Goal: Transaction & Acquisition: Purchase product/service

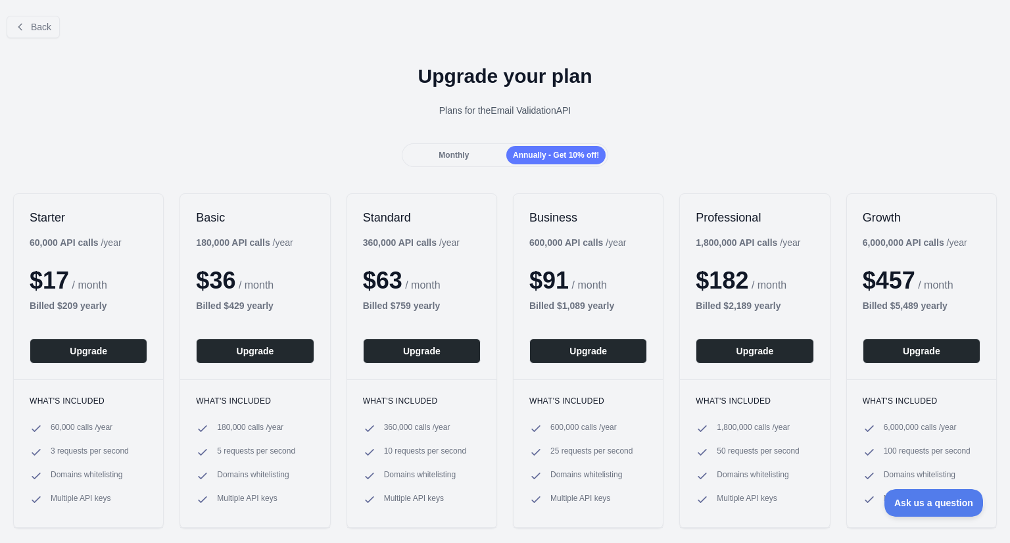
click at [397, 206] on div "Standard 360,000 API calls / year $ 63 / month Billed $ 759 yearly Upgrade" at bounding box center [421, 286] width 149 height 185
click at [40, 35] on button "Back" at bounding box center [33, 27] width 53 height 22
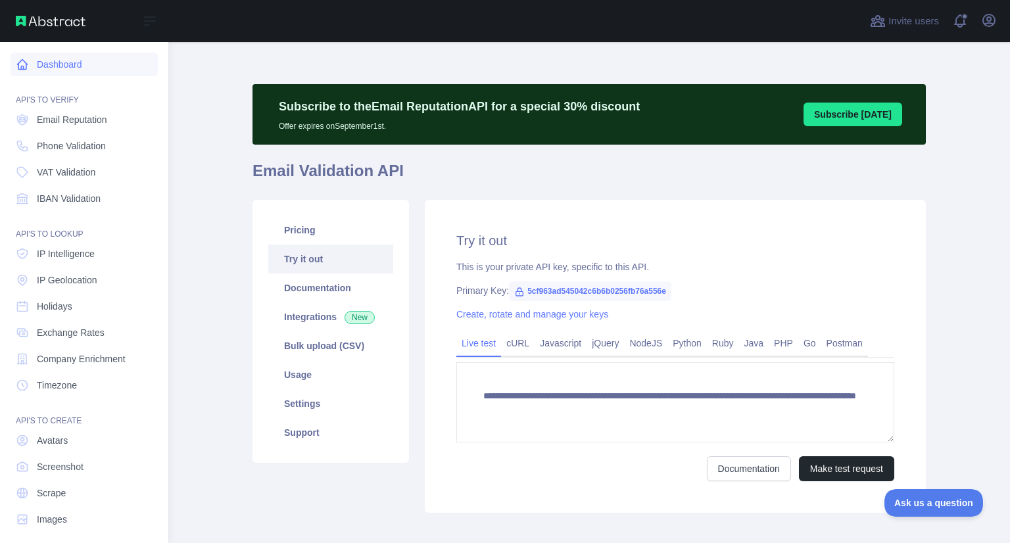
click at [58, 69] on link "Dashboard" at bounding box center [84, 65] width 147 height 24
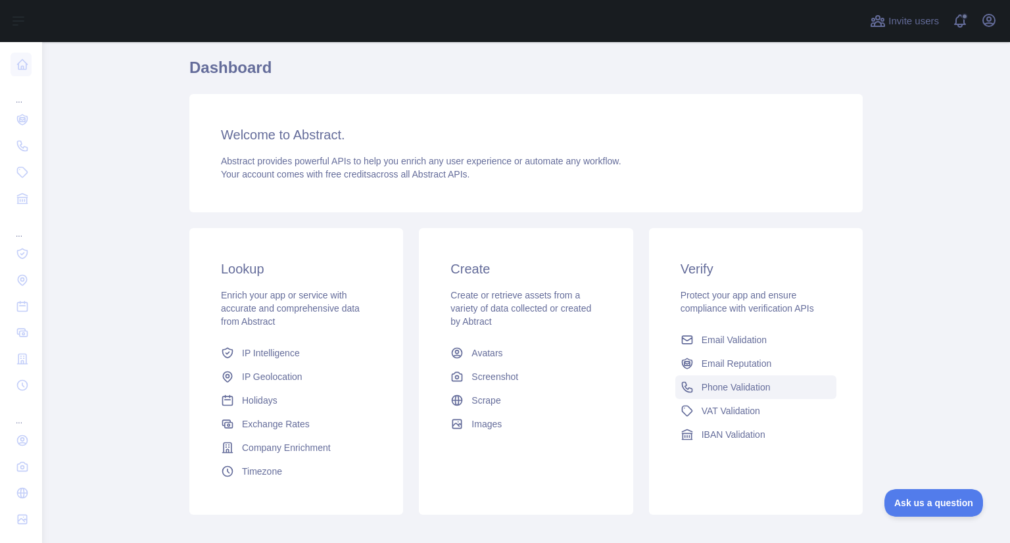
scroll to position [101, 0]
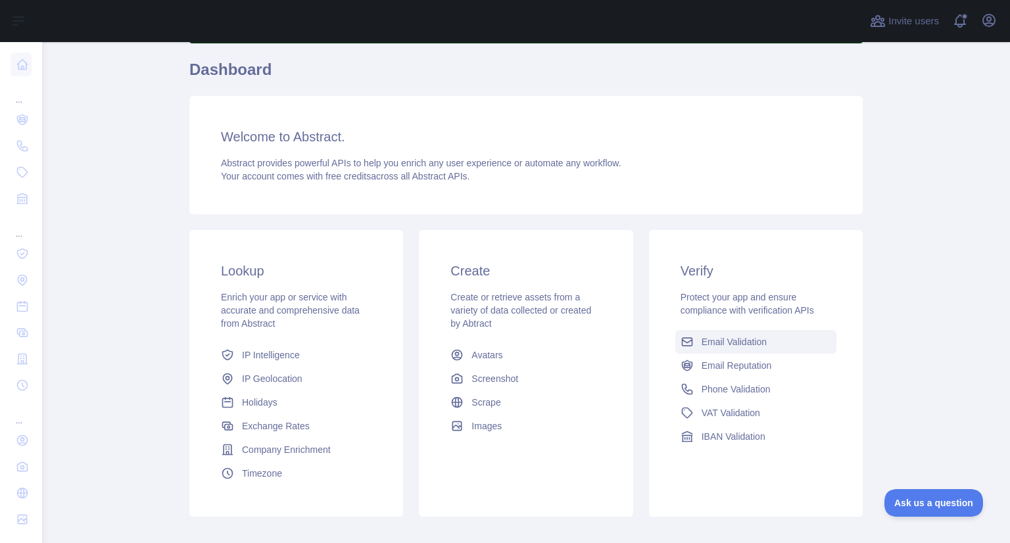
click at [745, 352] on link "Email Validation" at bounding box center [755, 342] width 161 height 24
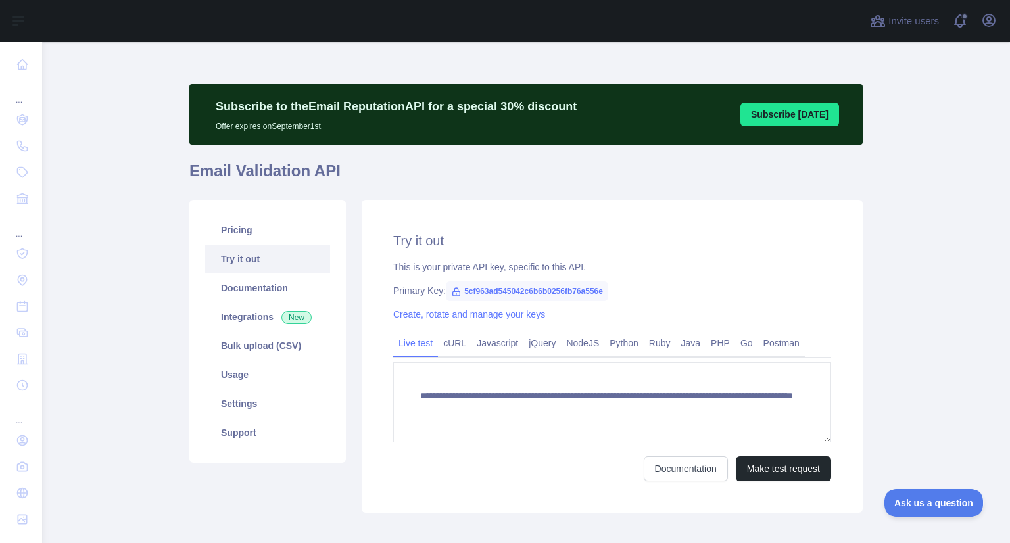
click at [775, 122] on button "Subscribe [DATE]" at bounding box center [789, 115] width 99 height 24
click at [760, 117] on button "Subscribe [DATE]" at bounding box center [789, 115] width 99 height 24
click at [258, 233] on link "Pricing" at bounding box center [267, 230] width 125 height 29
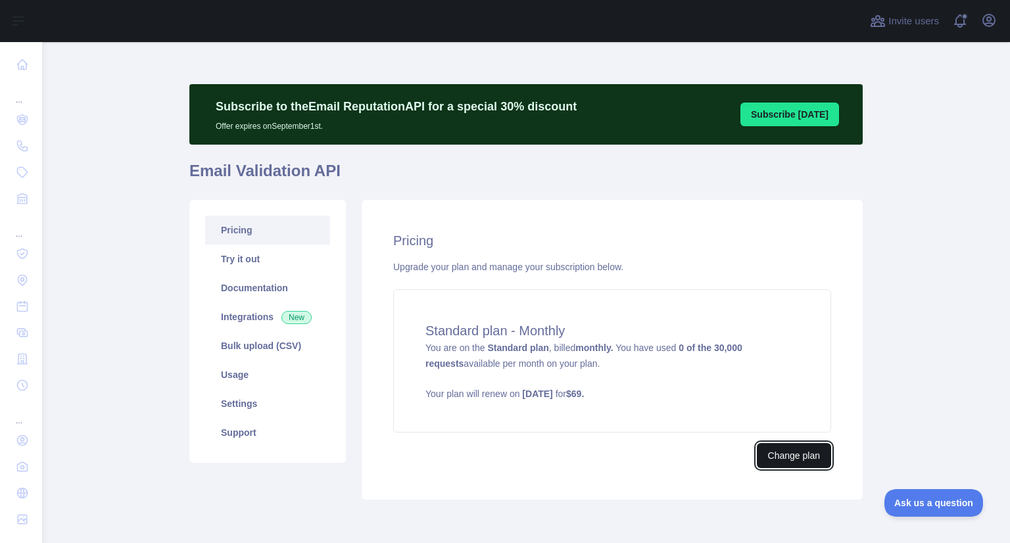
click at [776, 455] on button "Change plan" at bounding box center [794, 455] width 74 height 25
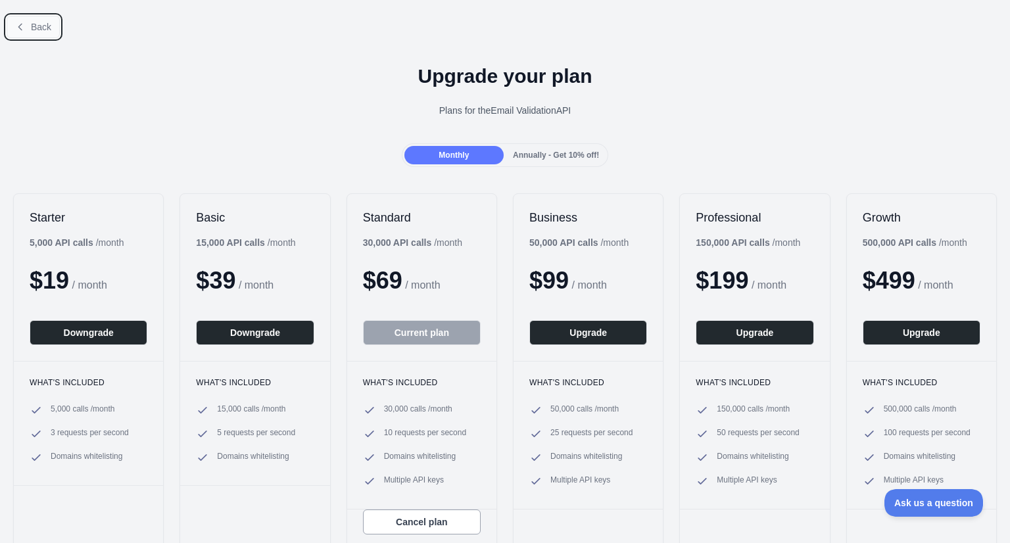
click at [38, 32] on span "Back" at bounding box center [41, 27] width 20 height 11
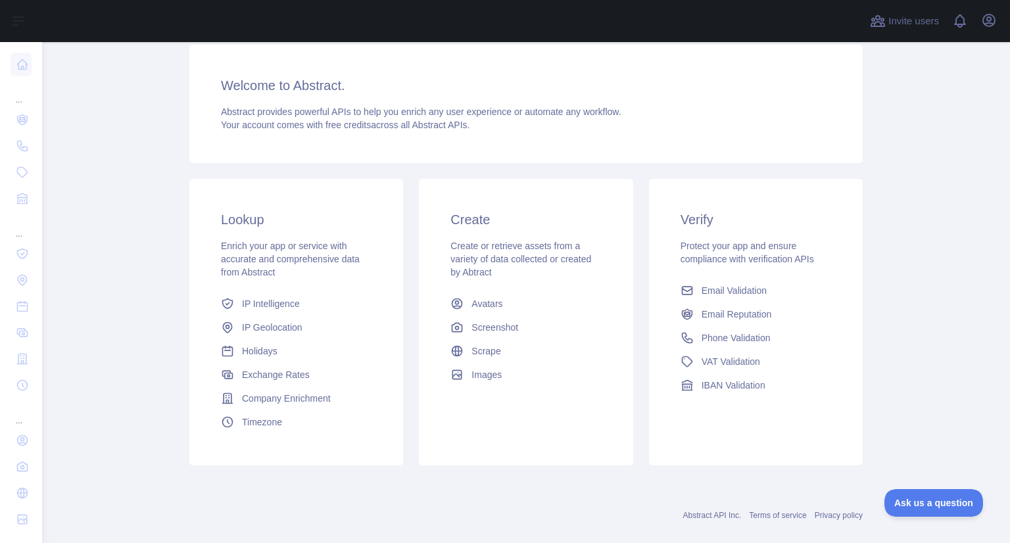
scroll to position [158, 0]
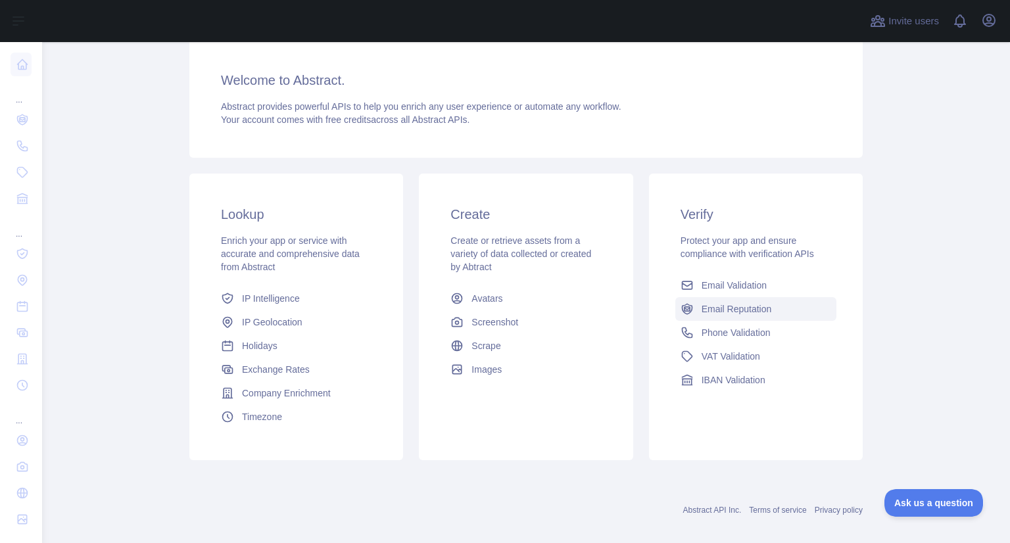
click at [718, 314] on span "Email Reputation" at bounding box center [736, 308] width 70 height 13
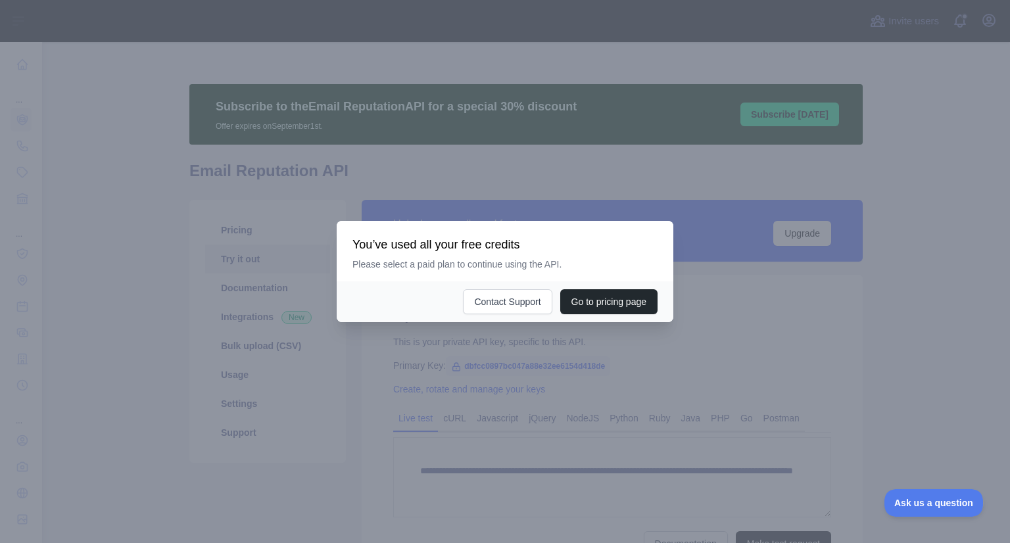
click at [639, 392] on div at bounding box center [505, 271] width 1010 height 543
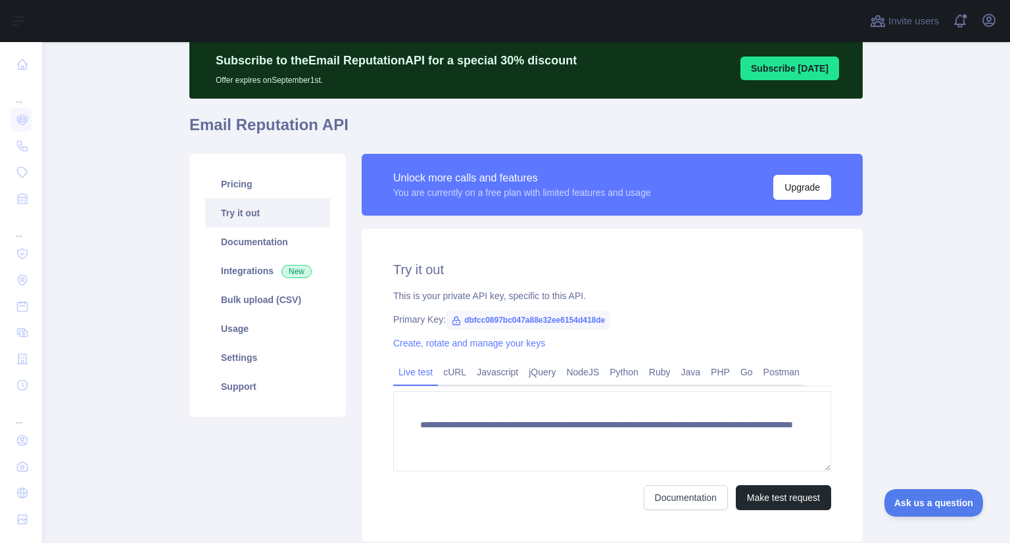
scroll to position [141, 0]
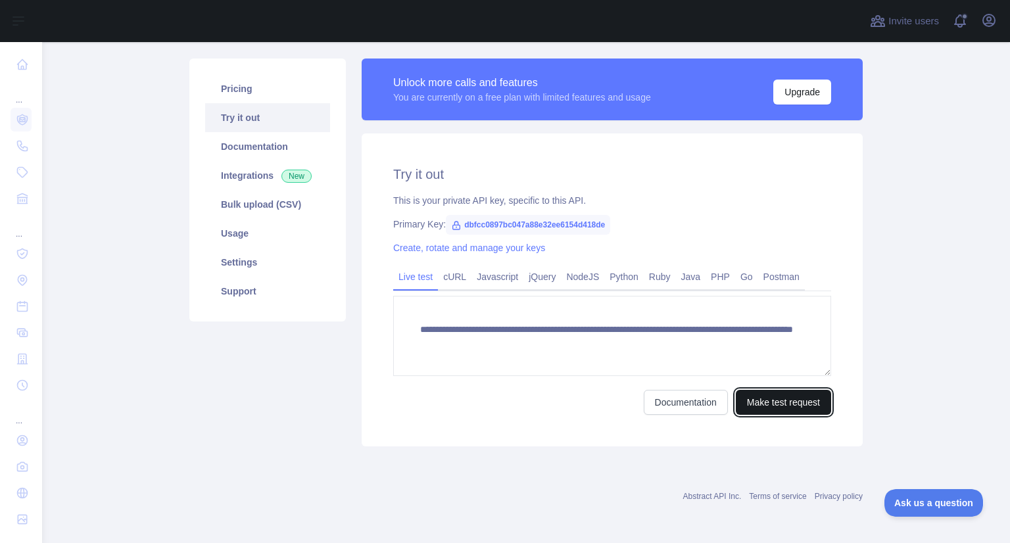
click at [762, 406] on button "Make test request" at bounding box center [782, 402] width 95 height 25
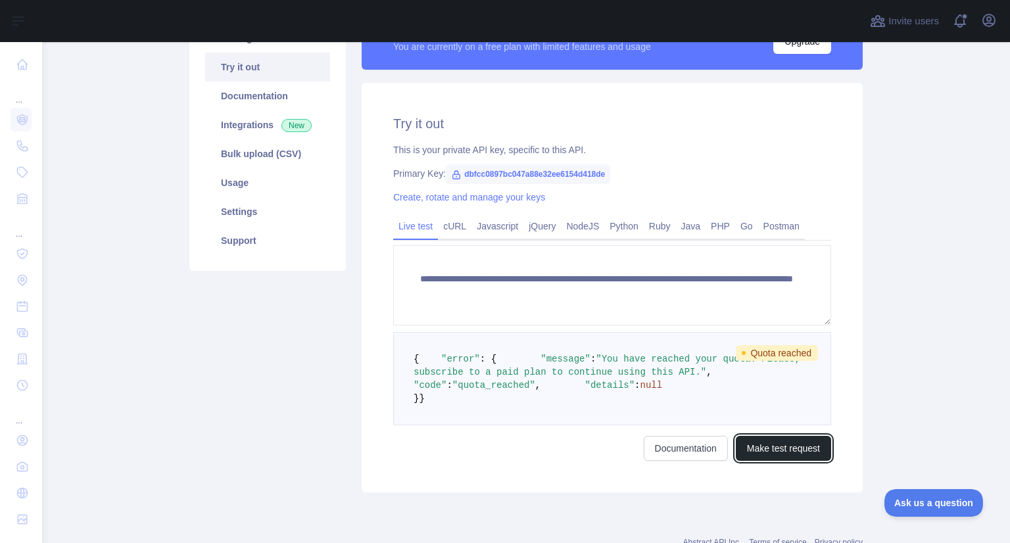
scroll to position [0, 0]
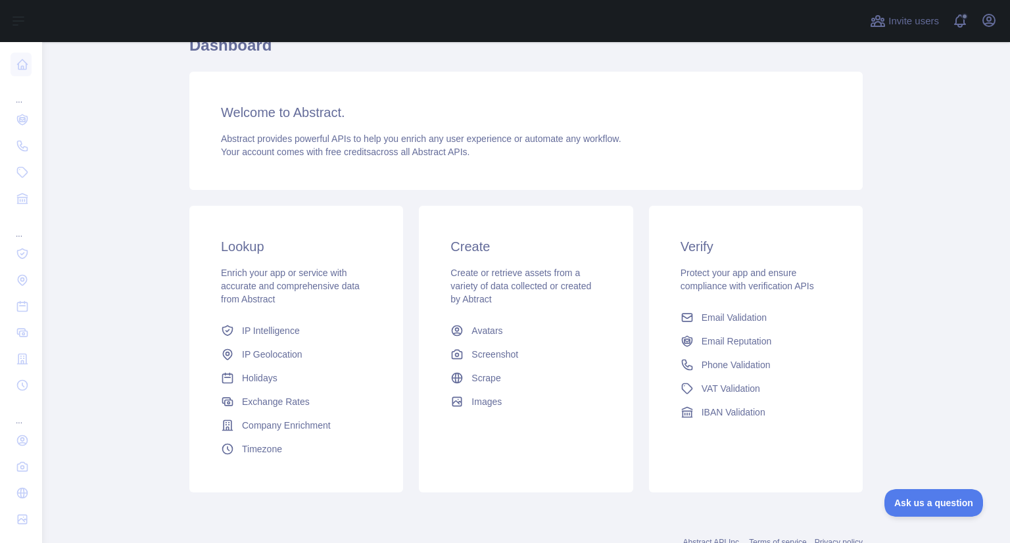
scroll to position [129, 0]
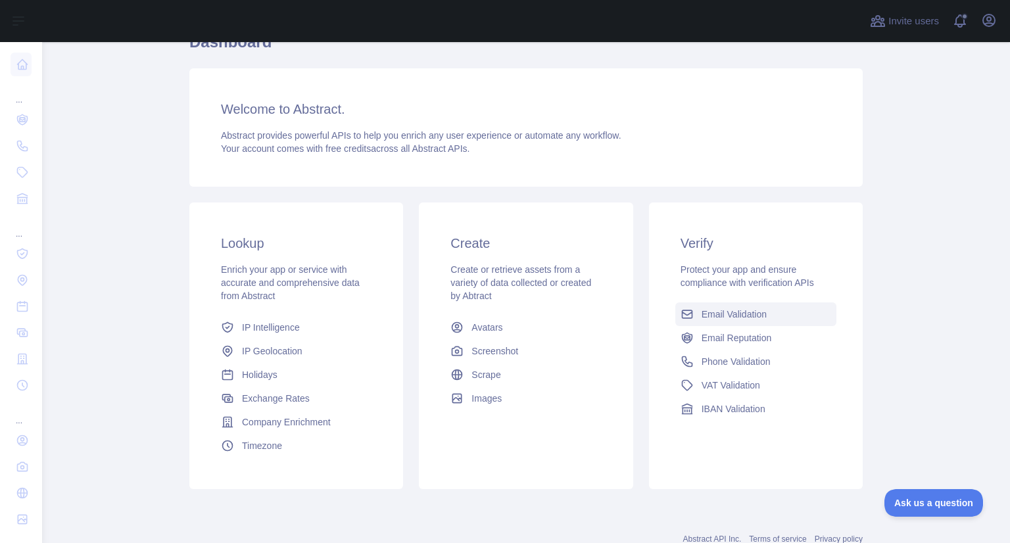
click at [757, 320] on span "Email Validation" at bounding box center [733, 314] width 65 height 13
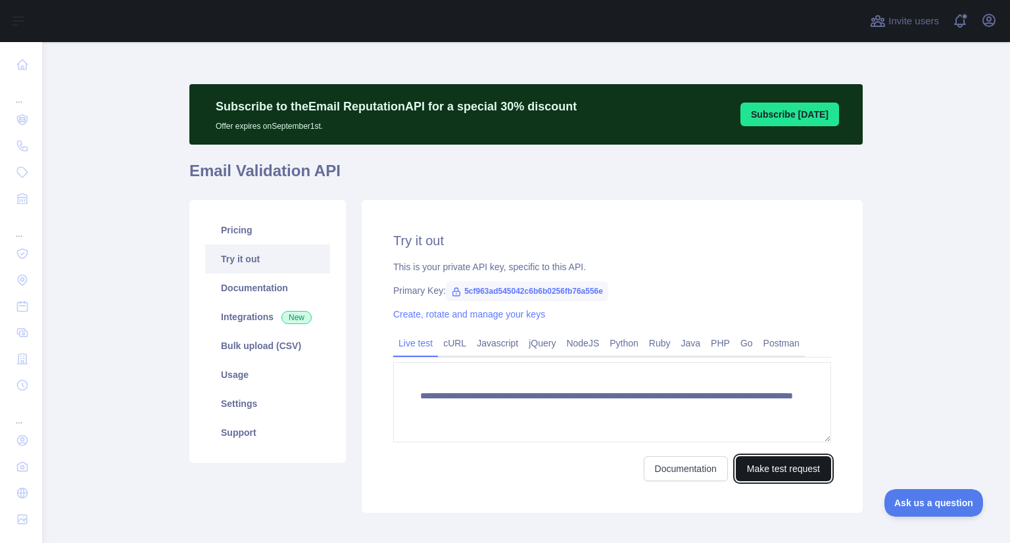
click at [761, 465] on button "Make test request" at bounding box center [782, 468] width 95 height 25
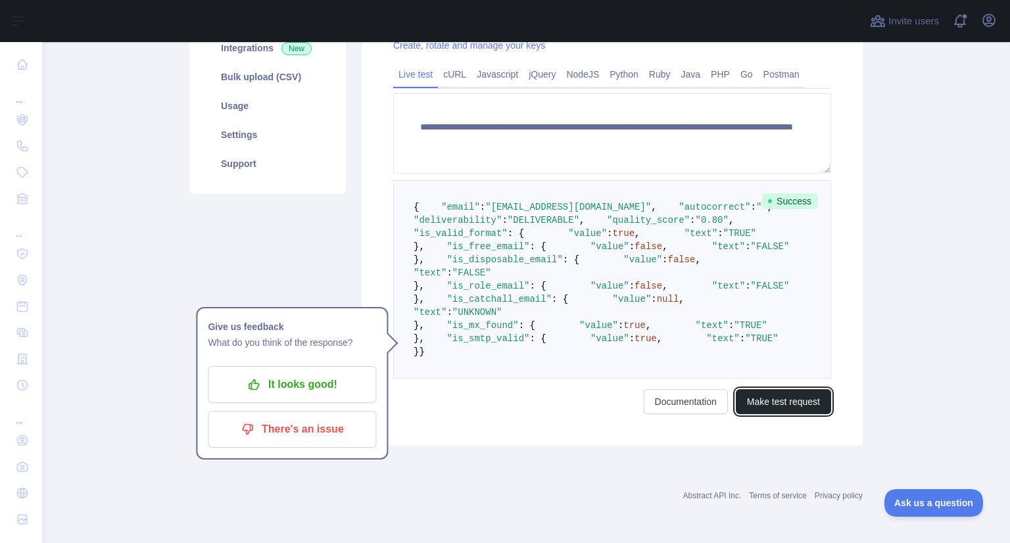
scroll to position [313, 0]
click at [645, 326] on pre "{ "email" : "soyel@bizionictech.com" , "autocorrect" : "" , "deliverability" : …" at bounding box center [612, 279] width 438 height 198
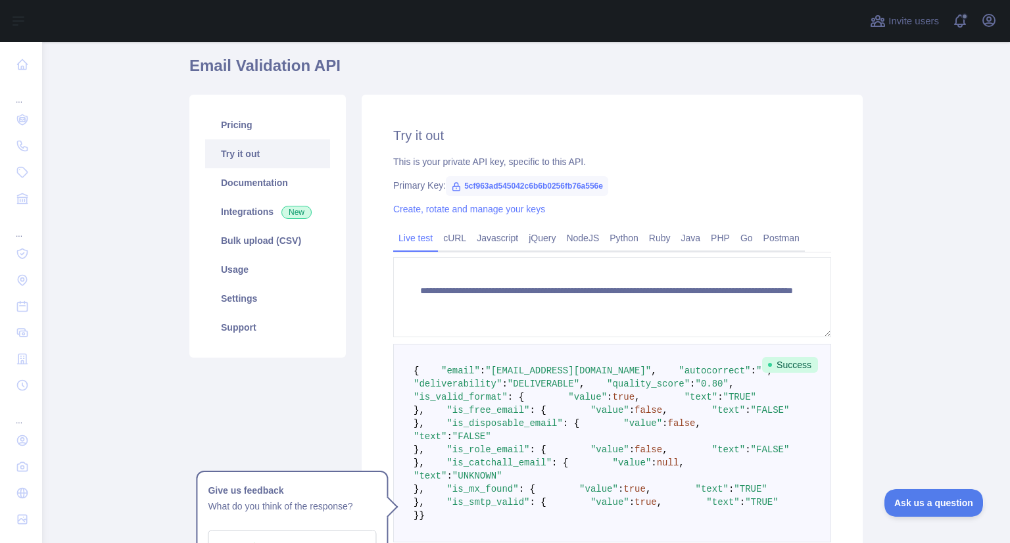
scroll to position [0, 0]
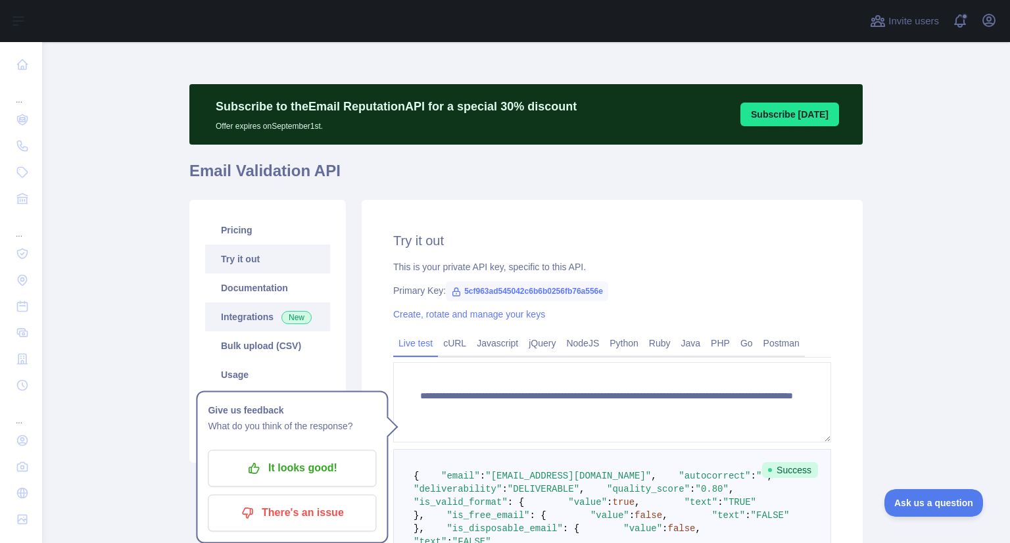
click at [250, 319] on link "Integrations New" at bounding box center [267, 316] width 125 height 29
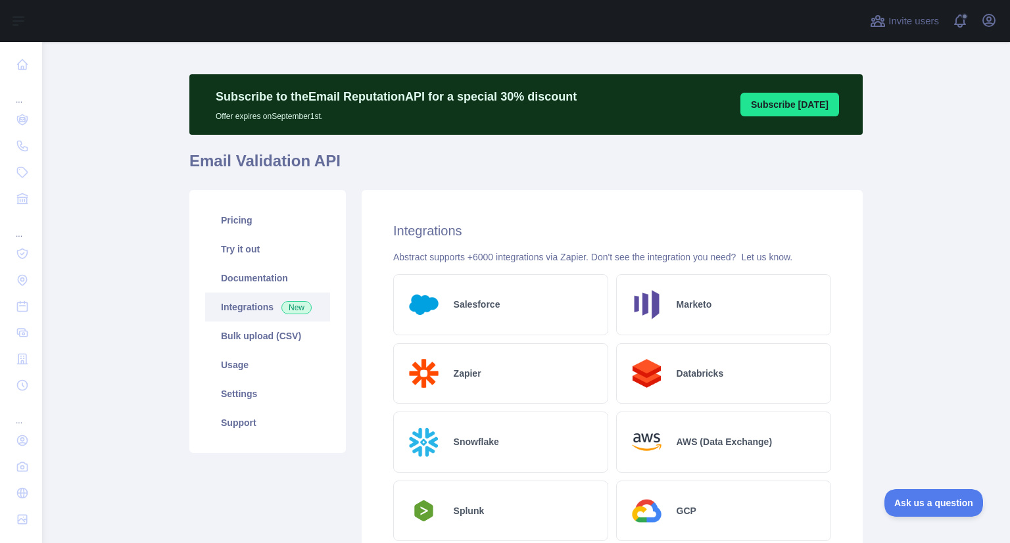
scroll to position [9, 0]
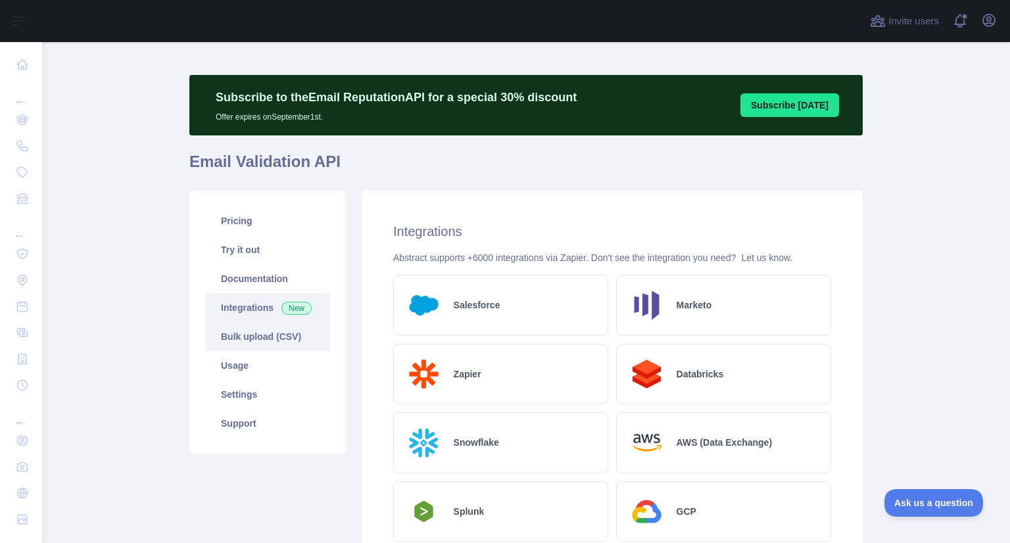
click at [248, 332] on link "Bulk upload (CSV)" at bounding box center [267, 336] width 125 height 29
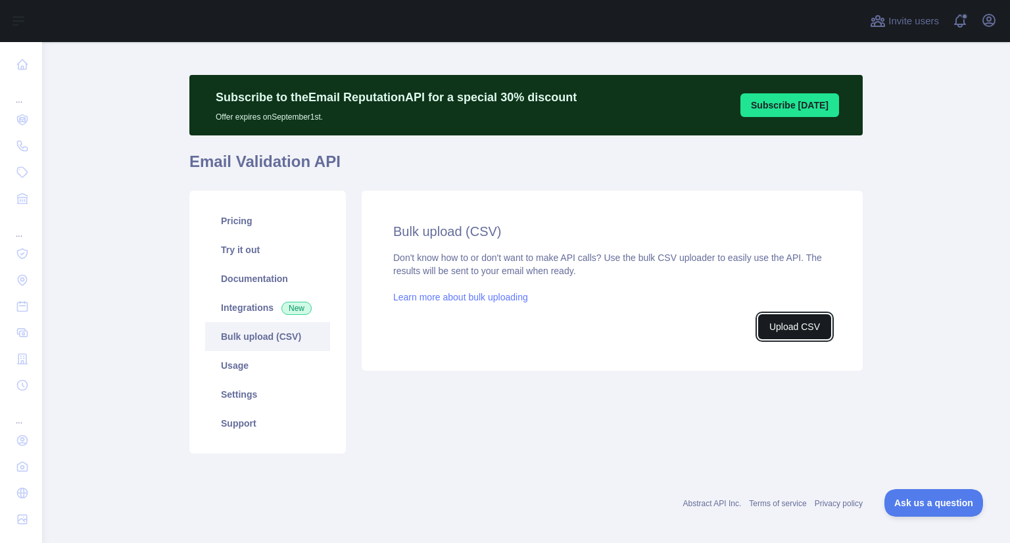
click at [778, 332] on button "Upload CSV" at bounding box center [794, 326] width 73 height 25
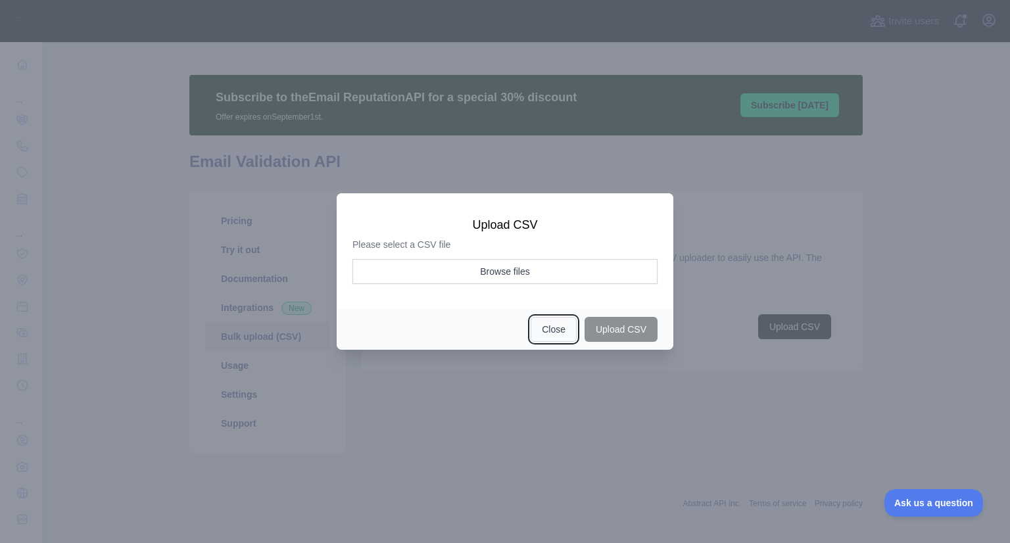
click at [568, 335] on button "Close" at bounding box center [553, 329] width 46 height 25
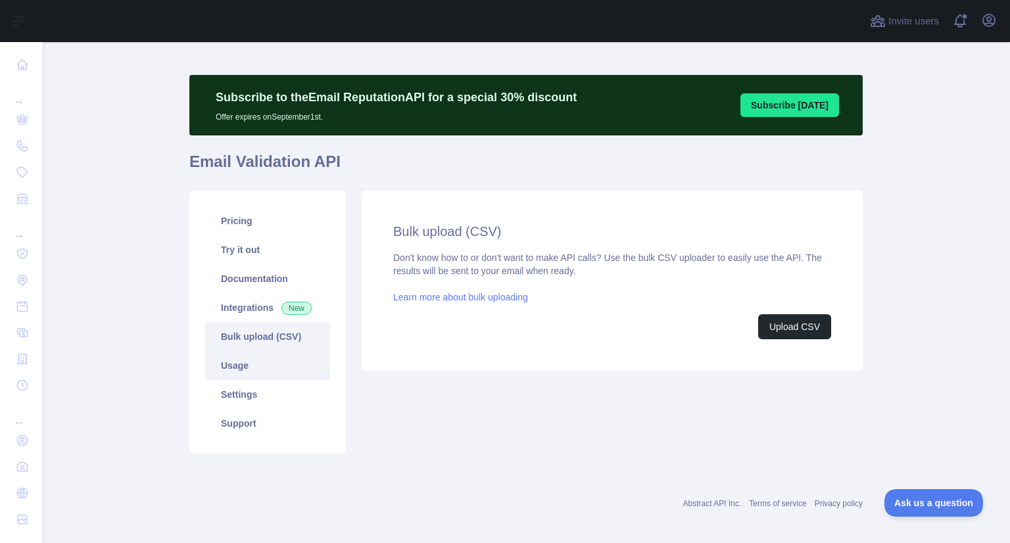
click at [249, 369] on link "Usage" at bounding box center [267, 365] width 125 height 29
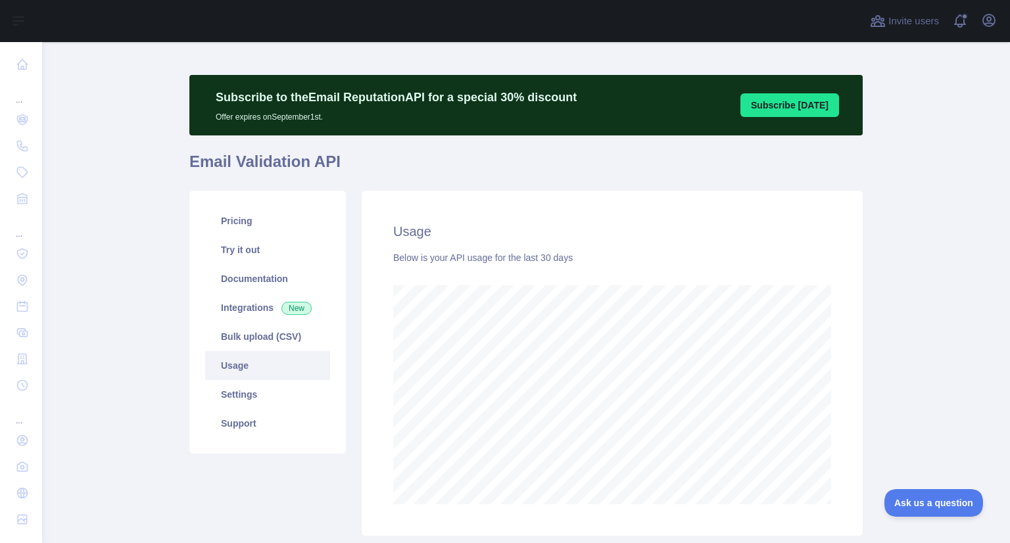
scroll to position [500, 957]
click at [252, 400] on link "Settings" at bounding box center [267, 394] width 125 height 29
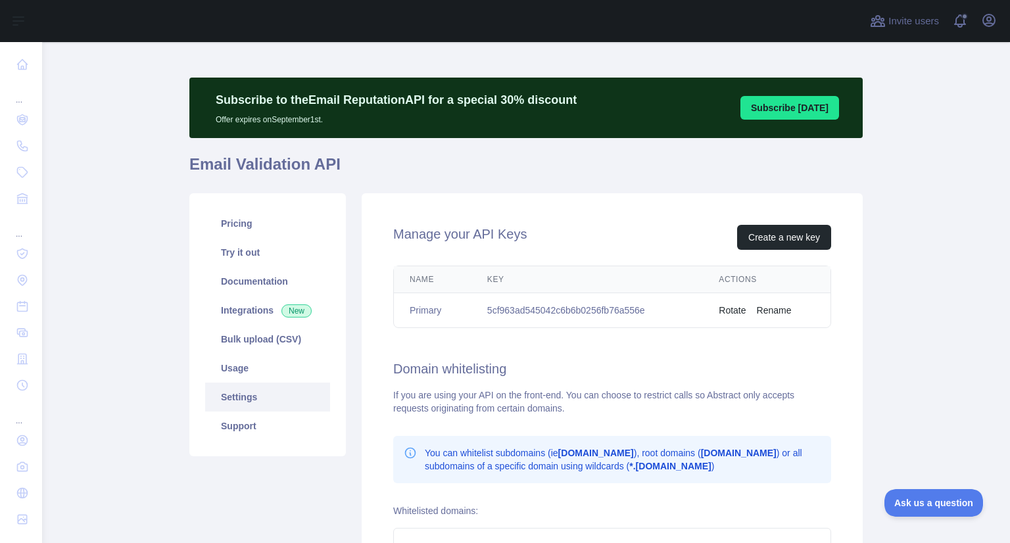
scroll to position [5, 0]
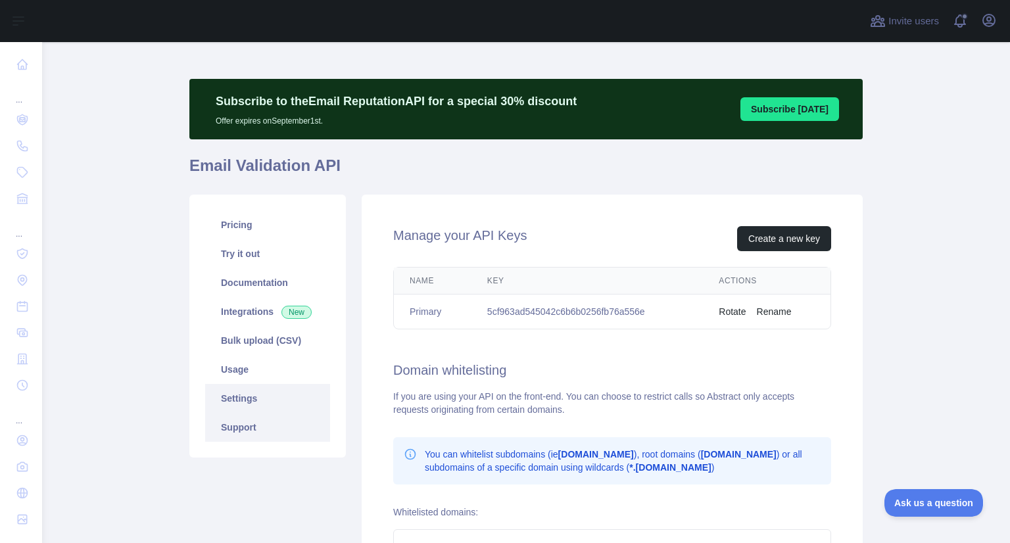
click at [231, 429] on link "Support" at bounding box center [267, 427] width 125 height 29
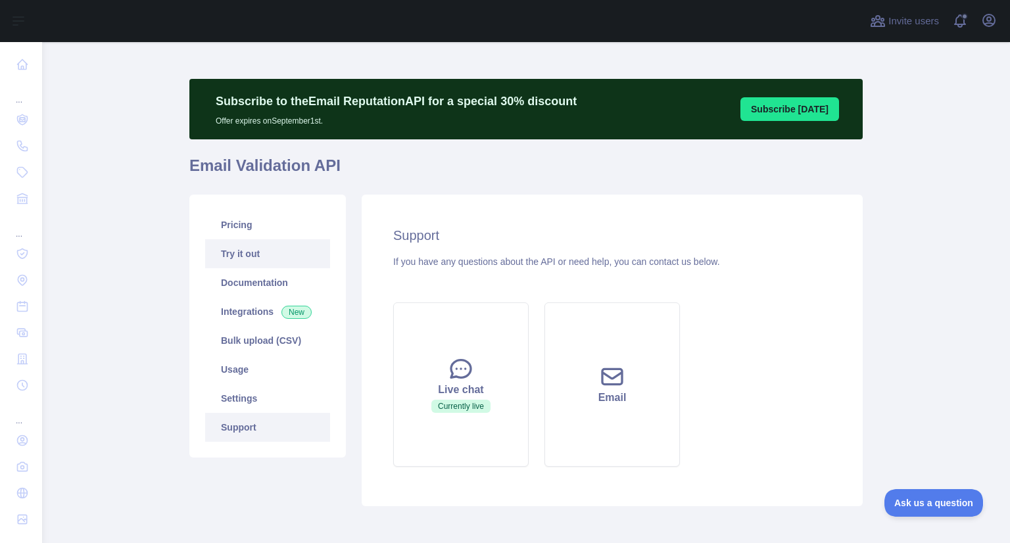
click at [249, 263] on link "Try it out" at bounding box center [267, 253] width 125 height 29
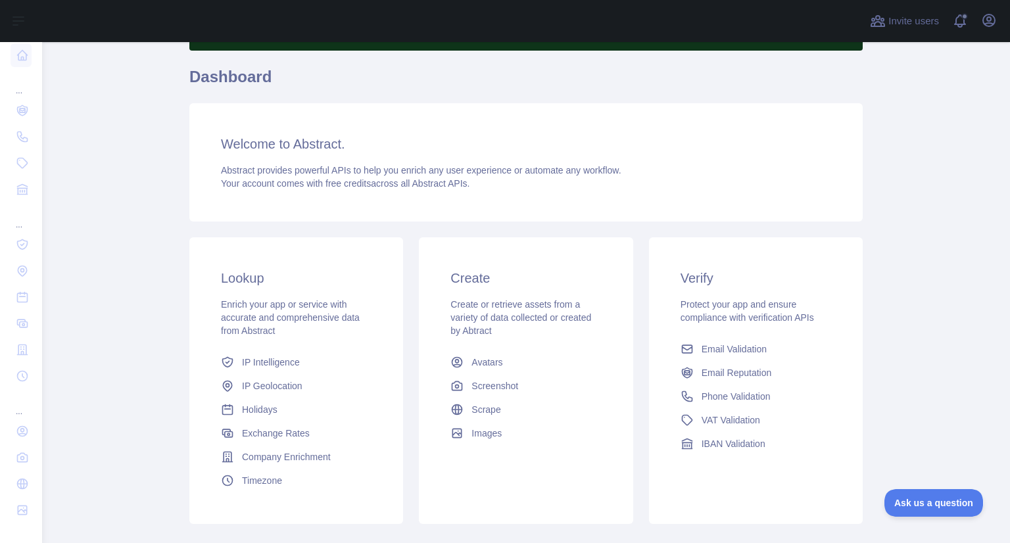
scroll to position [95, 0]
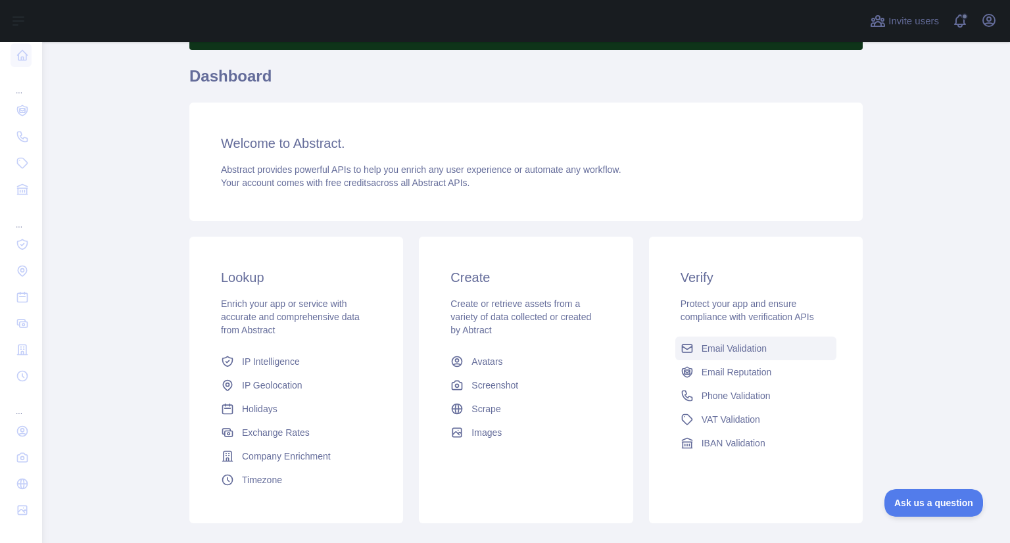
click at [741, 348] on span "Email Validation" at bounding box center [733, 348] width 65 height 13
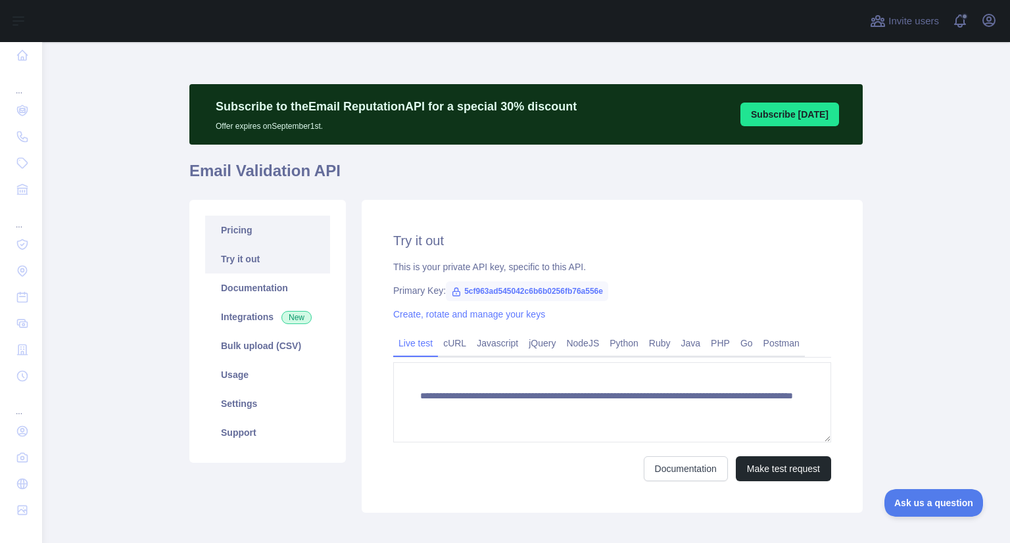
click at [246, 230] on link "Pricing" at bounding box center [267, 230] width 125 height 29
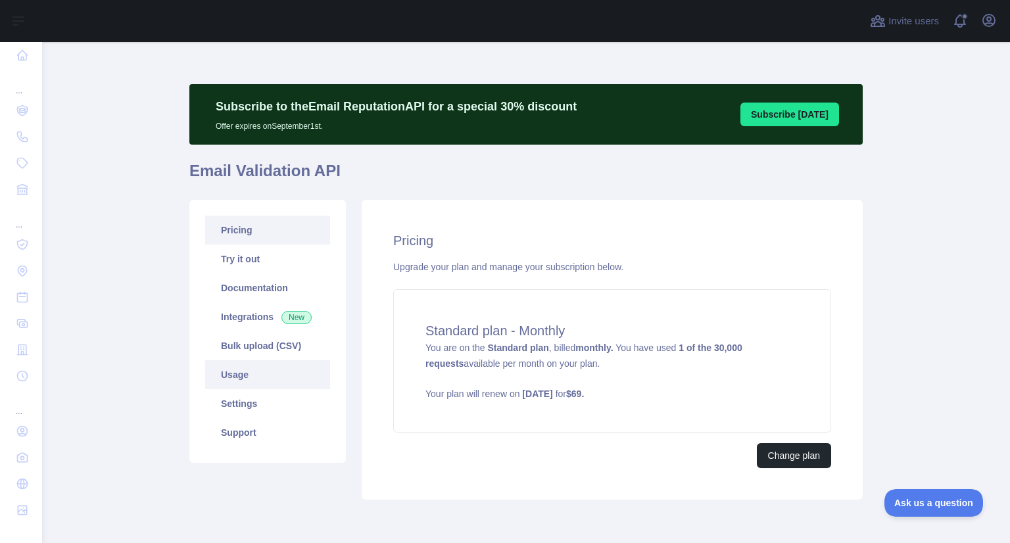
click at [262, 369] on link "Usage" at bounding box center [267, 374] width 125 height 29
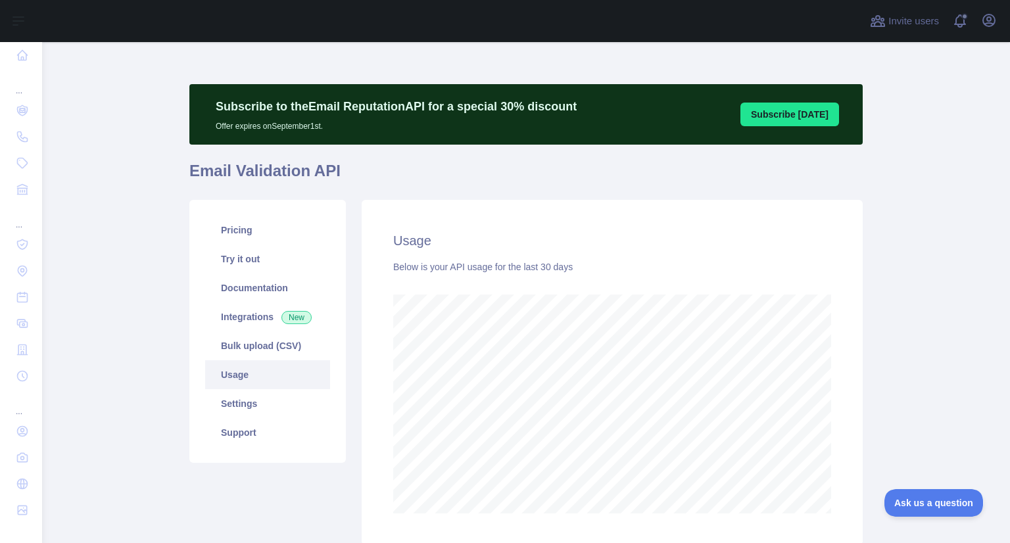
scroll to position [500, 957]
click at [256, 237] on link "Pricing" at bounding box center [267, 230] width 125 height 29
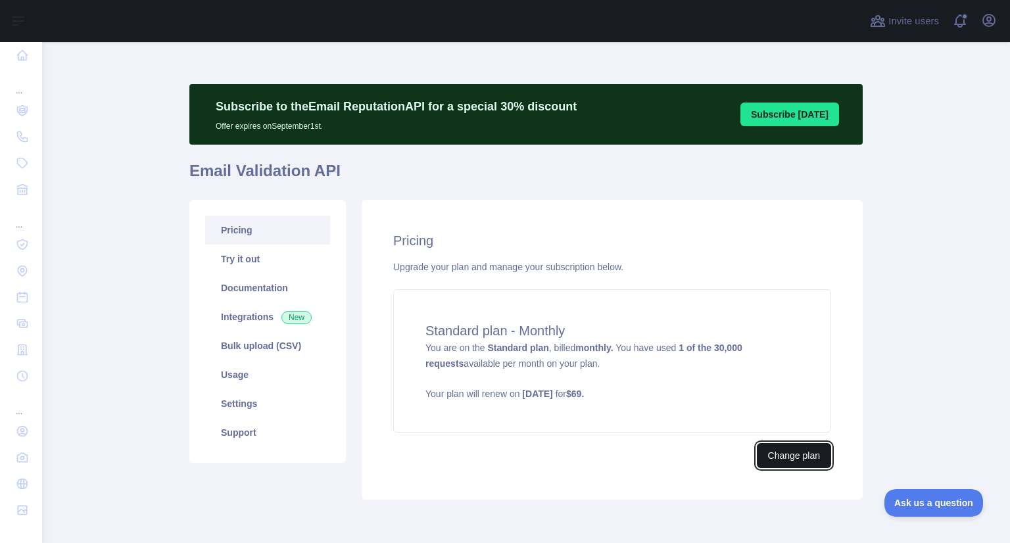
click at [795, 462] on button "Change plan" at bounding box center [794, 455] width 74 height 25
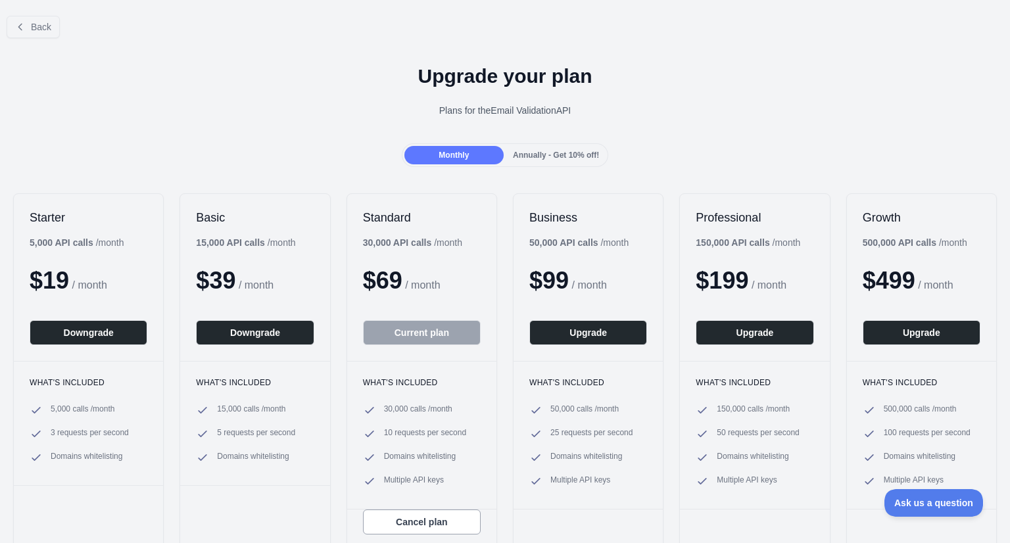
drag, startPoint x: 571, startPoint y: 106, endPoint x: 481, endPoint y: 108, distance: 90.1
click at [481, 108] on div "Plans for the Email Validation API" at bounding box center [505, 110] width 989 height 13
click at [688, 115] on div "Plans for the Email Validation API" at bounding box center [505, 110] width 989 height 13
drag, startPoint x: 431, startPoint y: 112, endPoint x: 610, endPoint y: 125, distance: 179.3
click at [610, 125] on div "Upgrade your plan Plans for the Email Validation API" at bounding box center [505, 96] width 1010 height 95
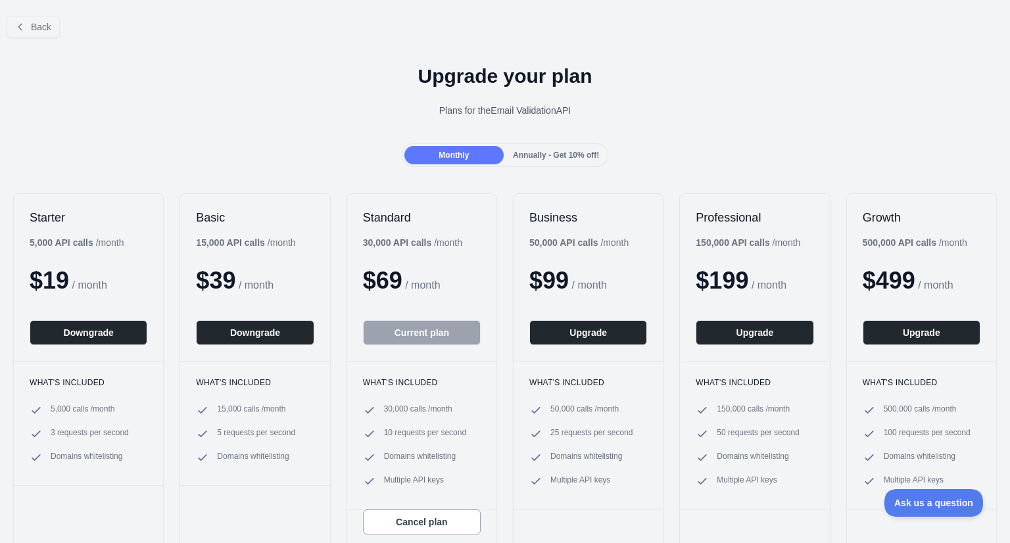
copy div "Plans for the Email Validation API"
click at [610, 125] on div "Upgrade your plan Plans for the Email Validation API" at bounding box center [505, 96] width 1010 height 95
click at [375, 220] on h2 "Standard" at bounding box center [422, 218] width 118 height 16
copy h2 "Standard"
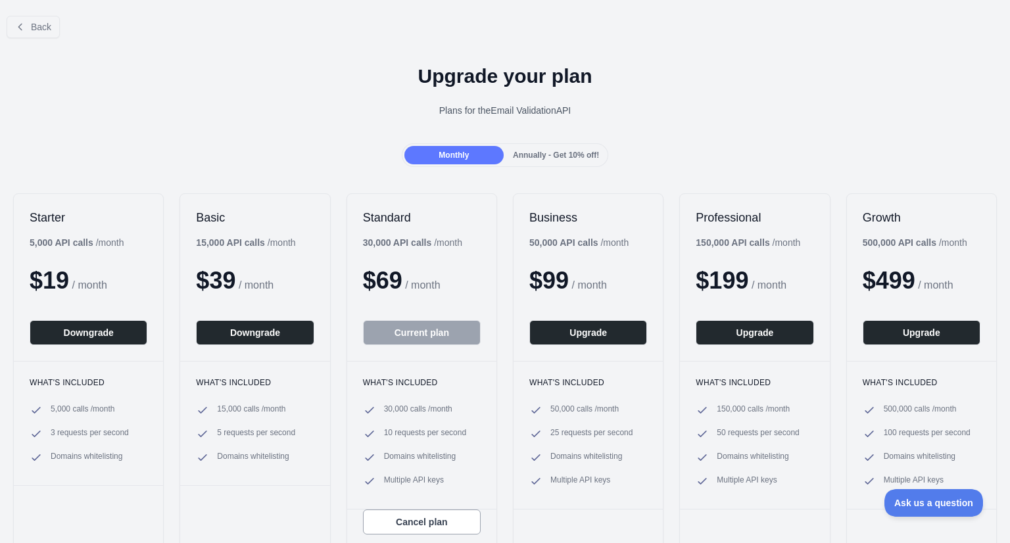
click at [628, 64] on h1 "Upgrade your plan" at bounding box center [505, 76] width 989 height 24
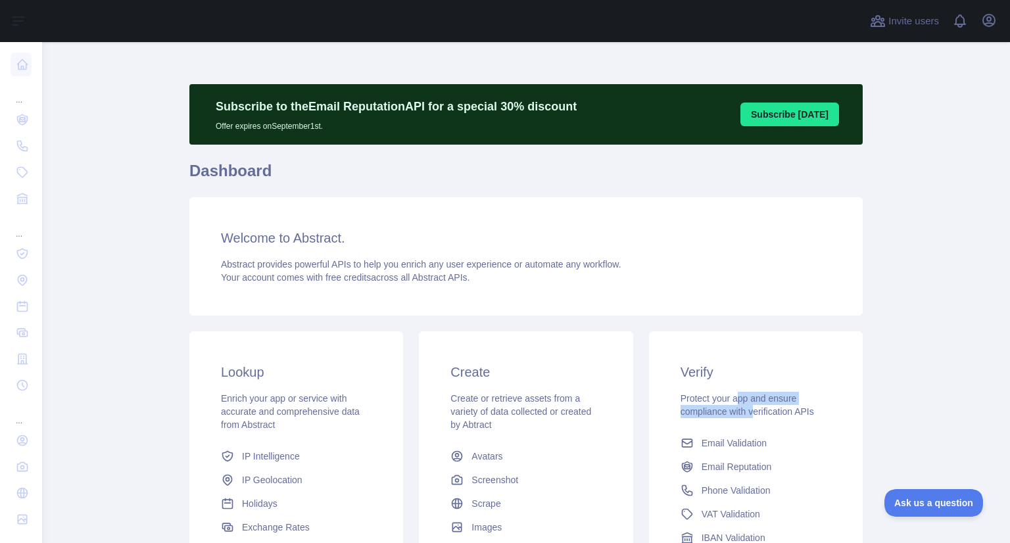
drag, startPoint x: 746, startPoint y: 406, endPoint x: 730, endPoint y: 402, distance: 16.9
click at [730, 402] on span "Protect your app and ensure compliance with verification APIs" at bounding box center [746, 405] width 133 height 24
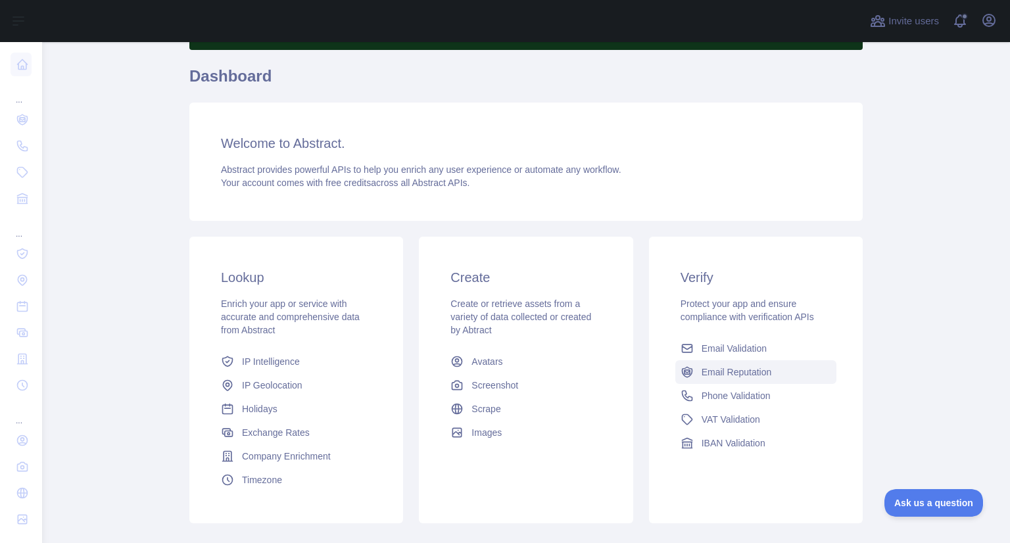
click at [731, 369] on span "Email Reputation" at bounding box center [736, 371] width 70 height 13
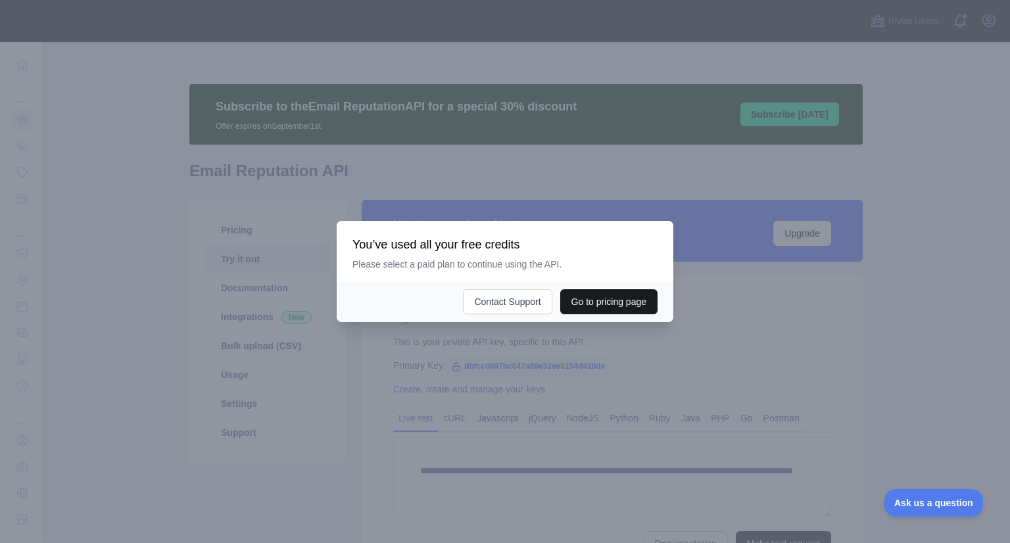
click at [626, 307] on button "Go to pricing page" at bounding box center [608, 301] width 97 height 25
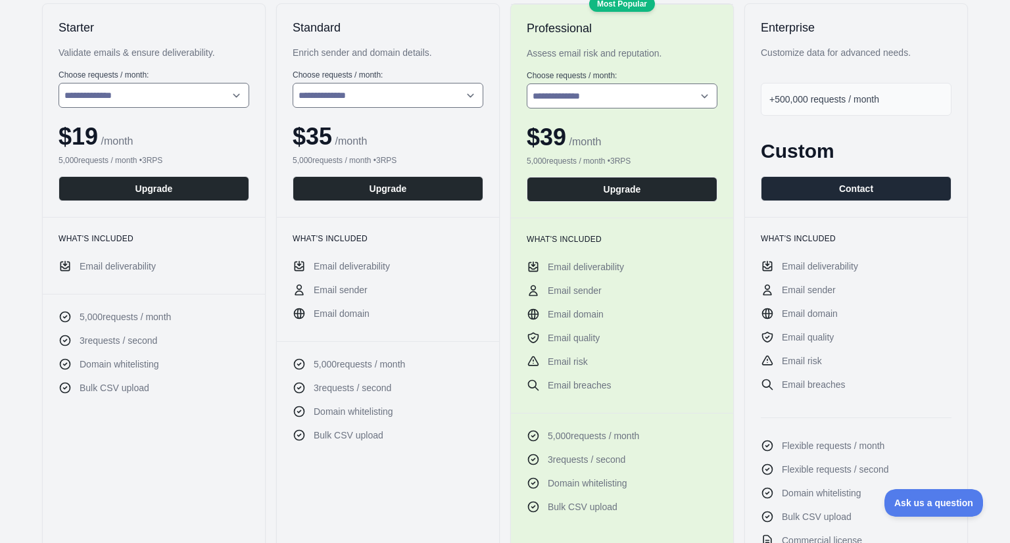
scroll to position [239, 0]
click at [602, 369] on ul "Email deliverability Email sender Email domain Email quality Email risk Email b…" at bounding box center [621, 326] width 191 height 131
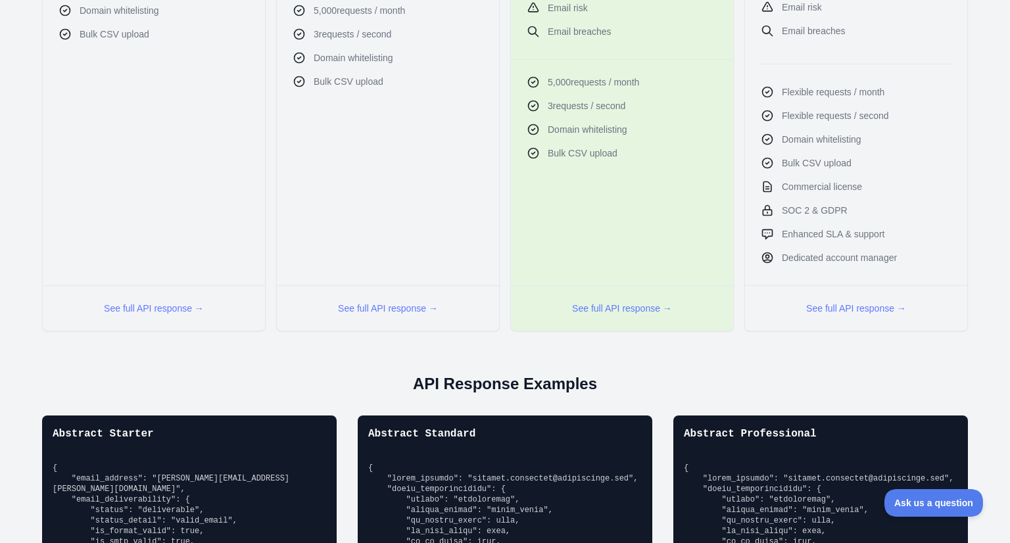
scroll to position [594, 0]
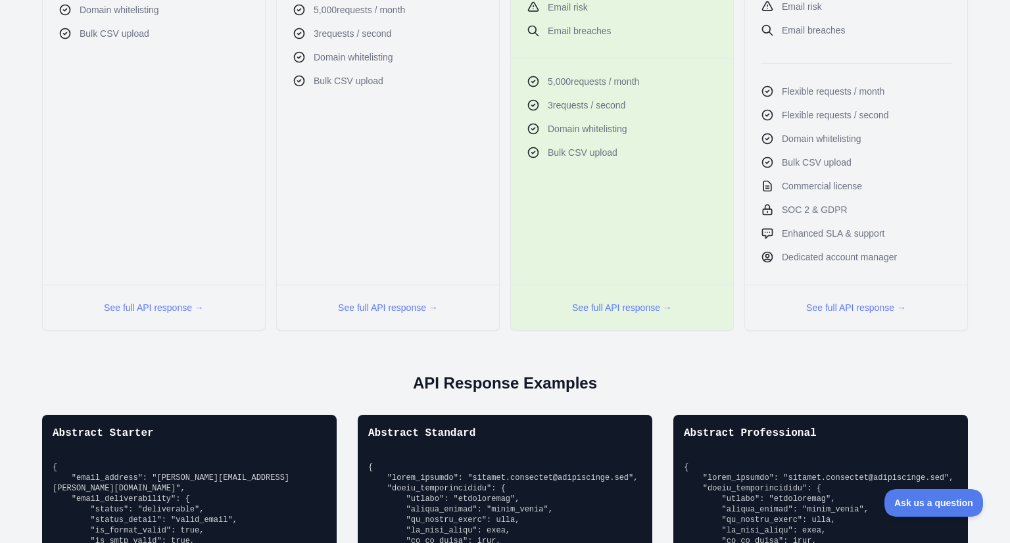
click at [638, 358] on div "**********" at bounding box center [505, 278] width 1010 height 1649
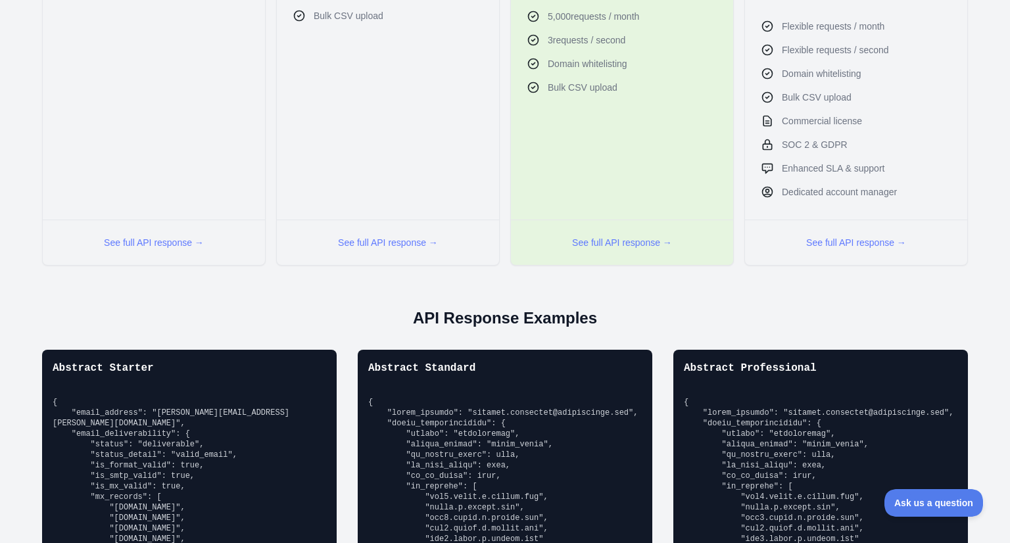
scroll to position [663, 0]
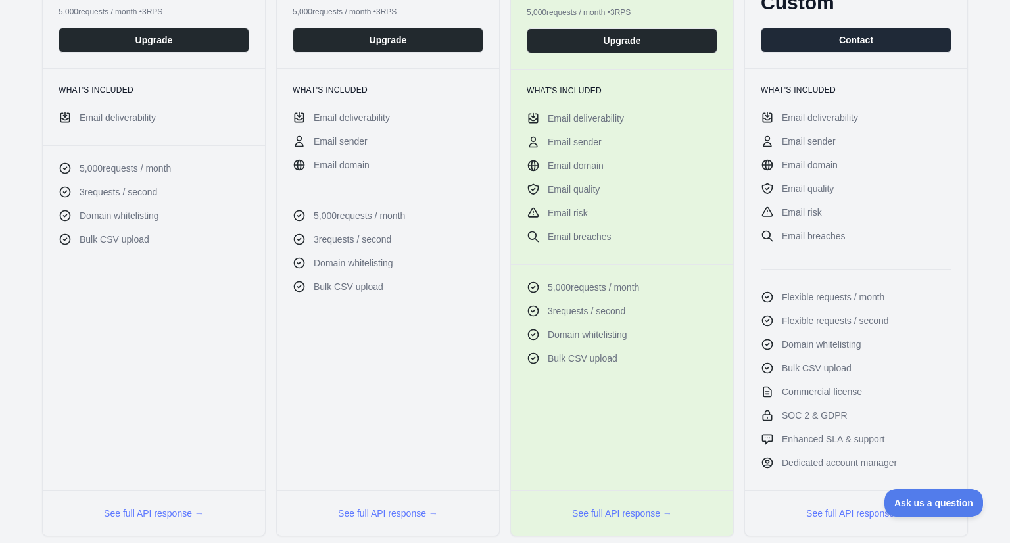
scroll to position [387, 0]
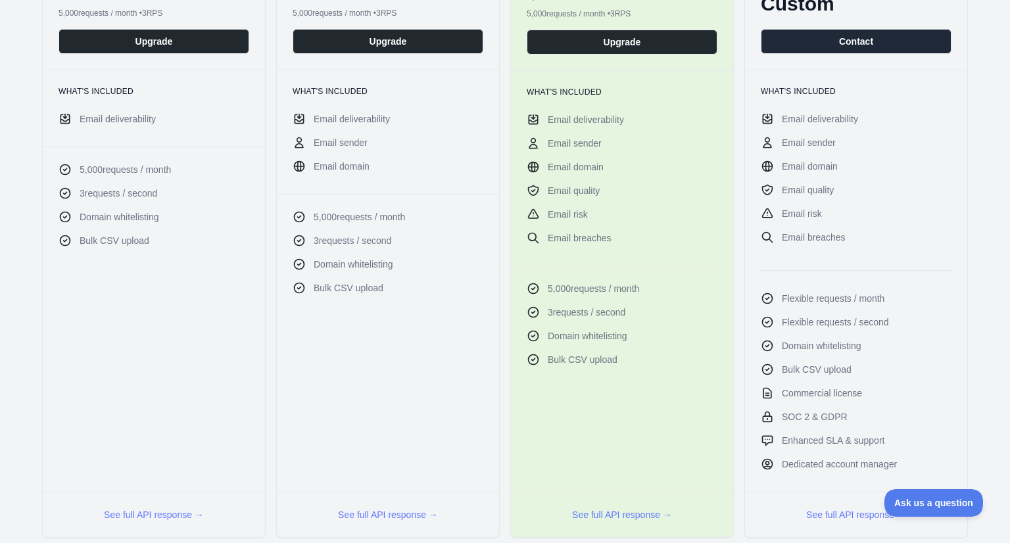
click at [732, 393] on div "**********" at bounding box center [505, 197] width 989 height 682
click at [836, 515] on button "See full API response →" at bounding box center [856, 514] width 100 height 13
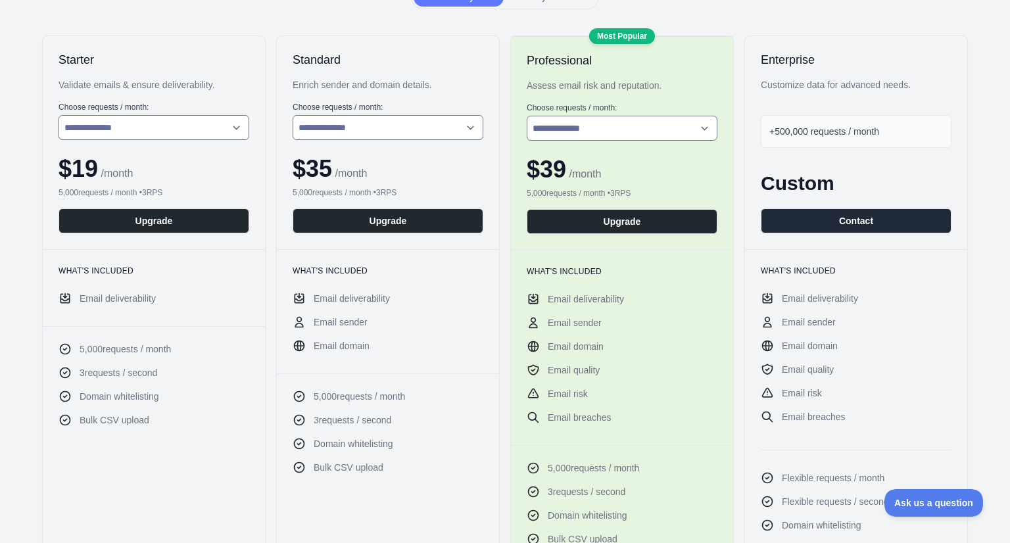
scroll to position [0, 0]
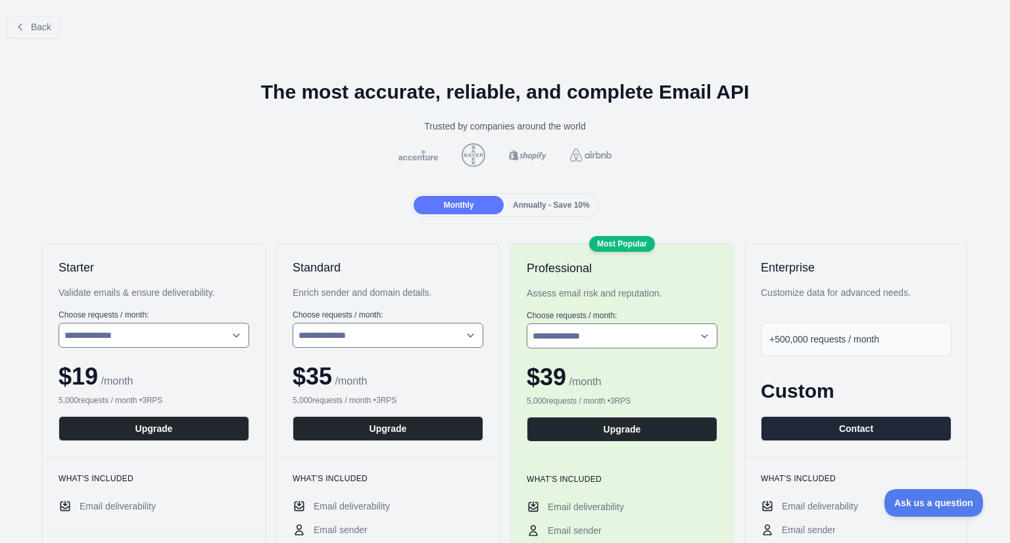
click at [536, 206] on span "Annually - Save 10%" at bounding box center [551, 204] width 77 height 9
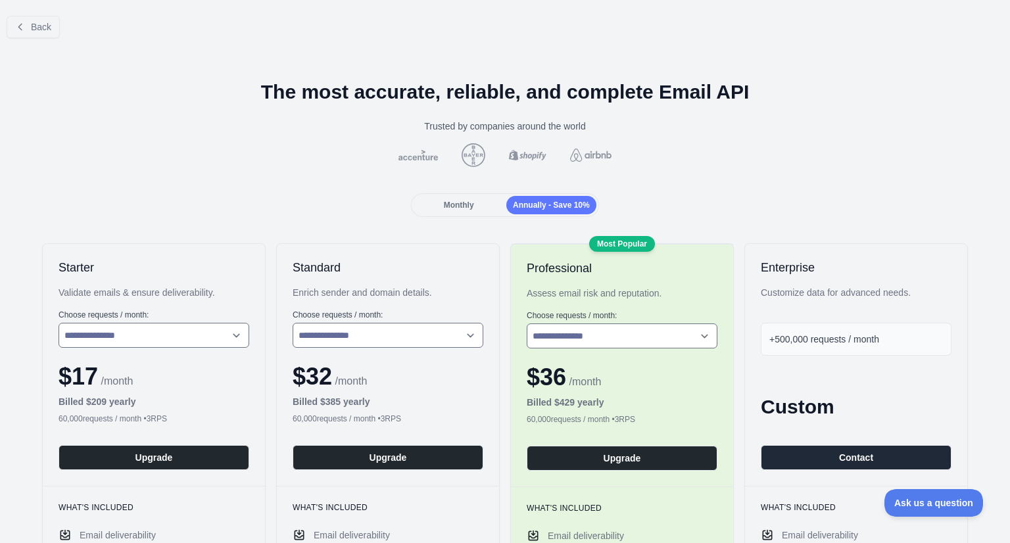
click at [536, 206] on span "Annually - Save 10%" at bounding box center [551, 204] width 77 height 9
click at [469, 198] on div "Monthly" at bounding box center [458, 205] width 90 height 18
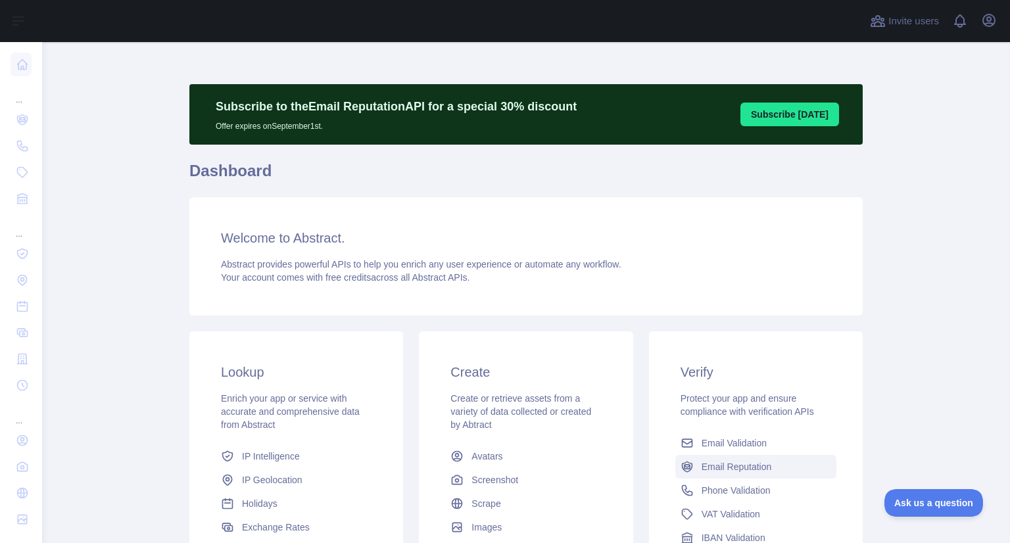
click at [701, 466] on span "Email Reputation" at bounding box center [736, 466] width 70 height 13
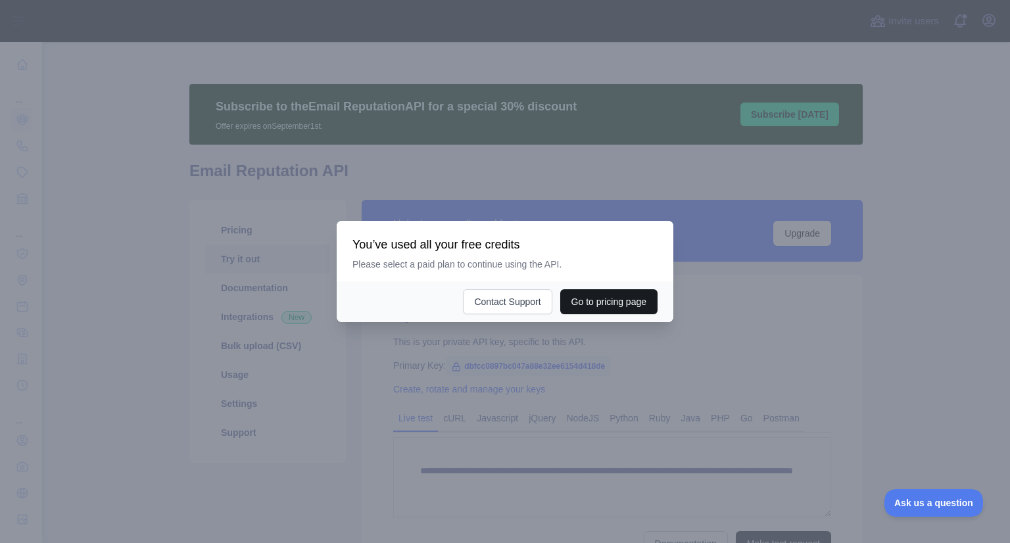
click at [624, 308] on button "Go to pricing page" at bounding box center [608, 301] width 97 height 25
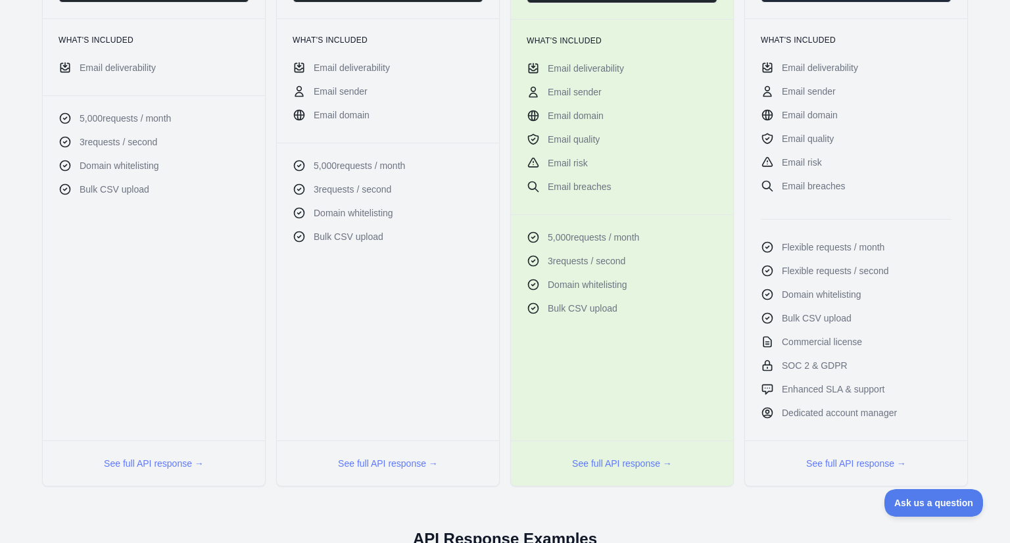
scroll to position [439, 0]
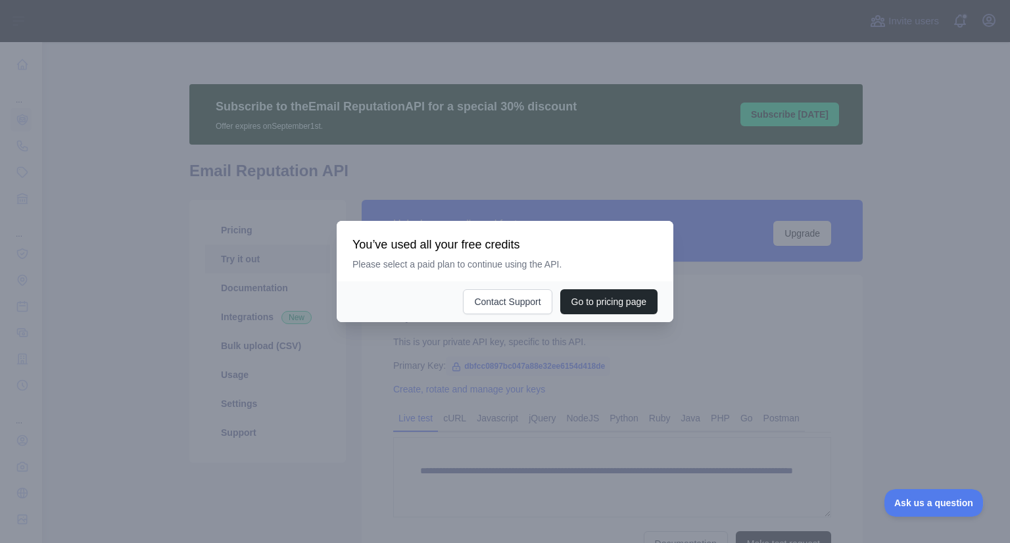
click at [513, 413] on div at bounding box center [505, 271] width 1010 height 543
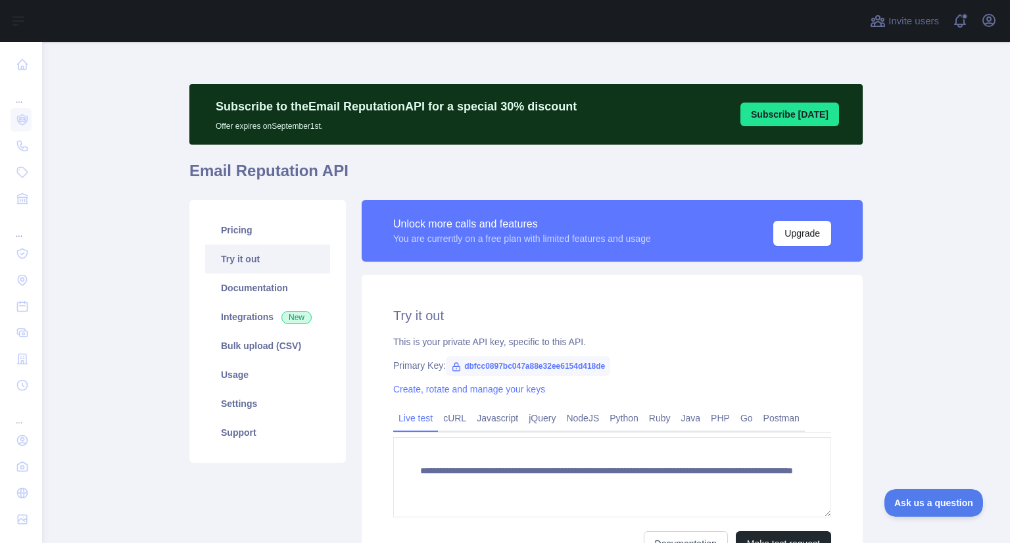
click at [383, 231] on div "Unlock more calls and features You are currently on a free plan with limited fe…" at bounding box center [612, 231] width 501 height 62
click at [279, 237] on link "Pricing" at bounding box center [267, 230] width 125 height 29
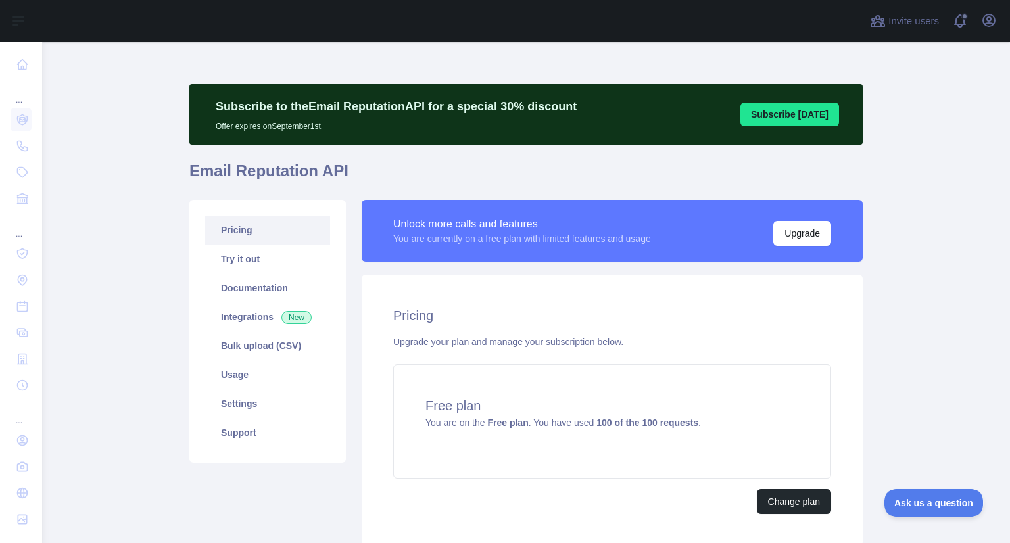
scroll to position [99, 0]
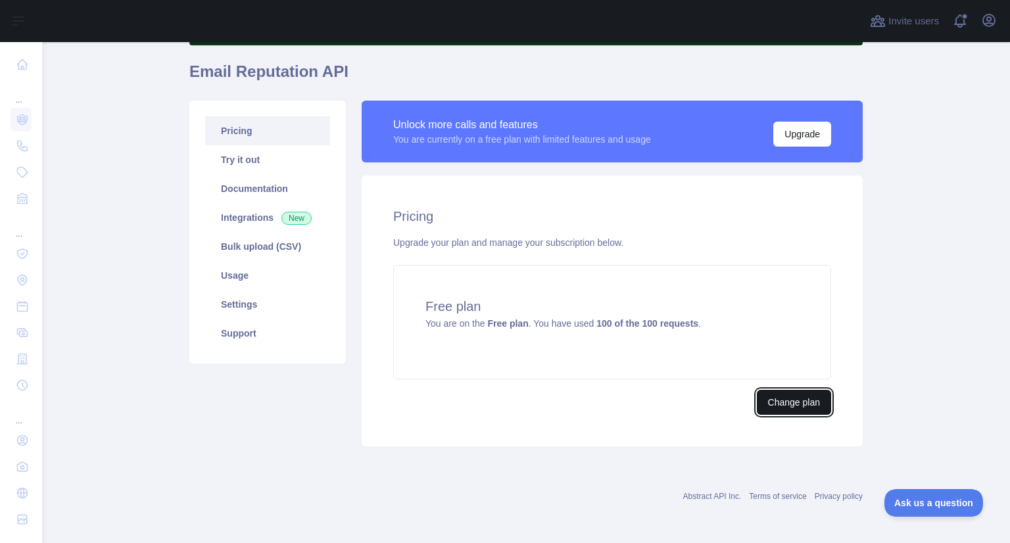
click at [802, 405] on button "Change plan" at bounding box center [794, 402] width 74 height 25
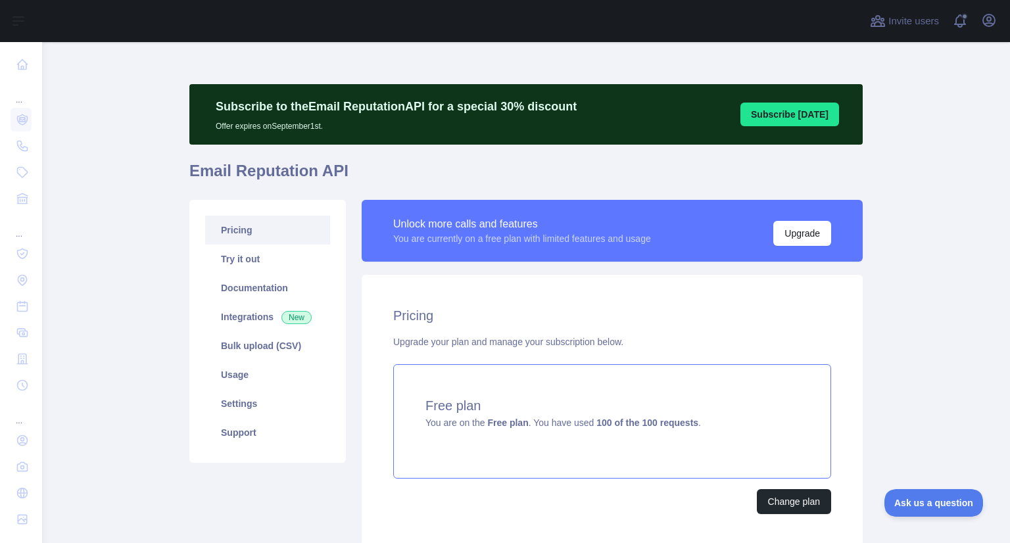
scroll to position [1, 0]
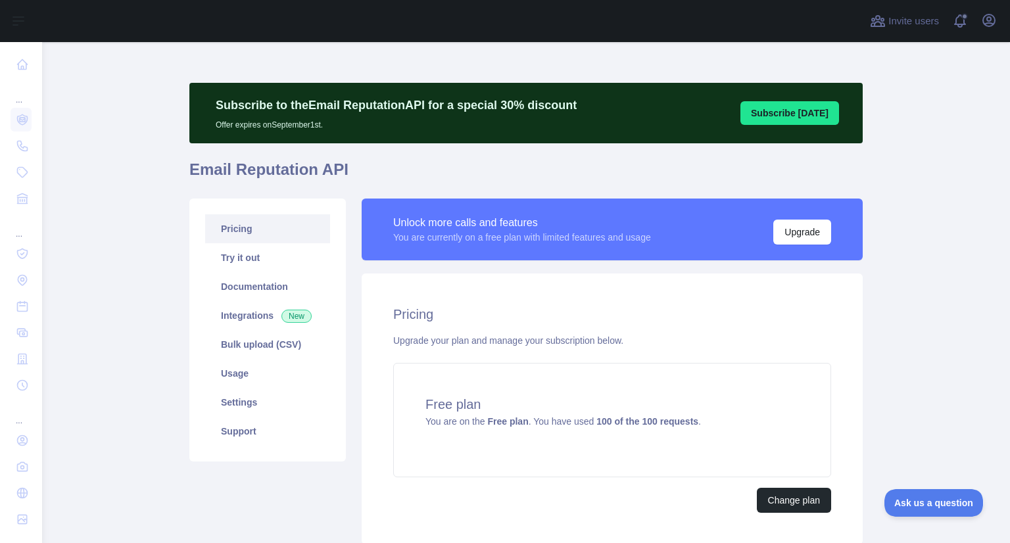
drag, startPoint x: 12, startPoint y: 9, endPoint x: 14, endPoint y: -12, distance: 21.1
click at [14, 0] on html "Open sidebar Open sidebar ... ... ... Invite users View notifications Open user…" at bounding box center [505, 271] width 1010 height 543
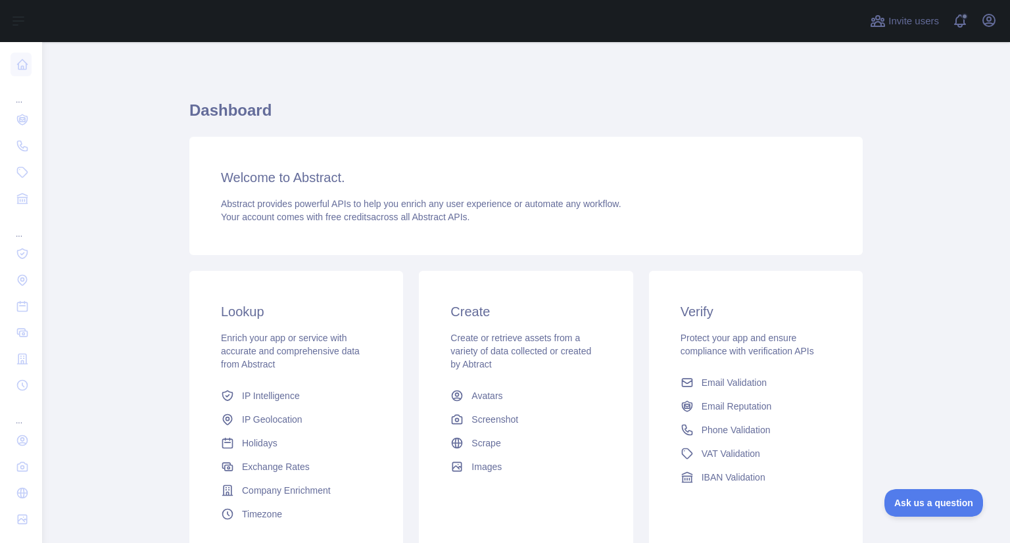
scroll to position [60, 0]
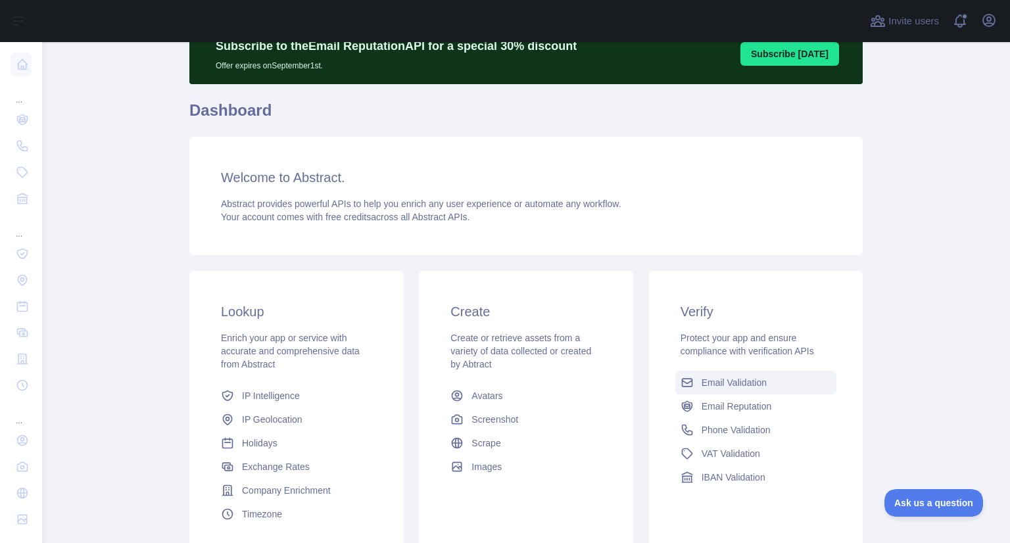
click at [735, 383] on span "Email Validation" at bounding box center [733, 382] width 65 height 13
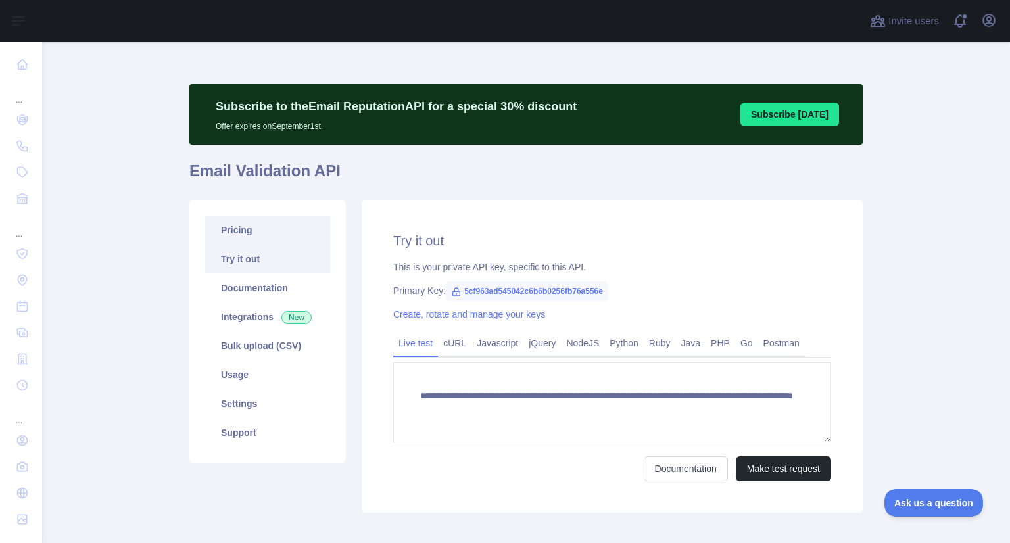
click at [245, 220] on link "Pricing" at bounding box center [267, 230] width 125 height 29
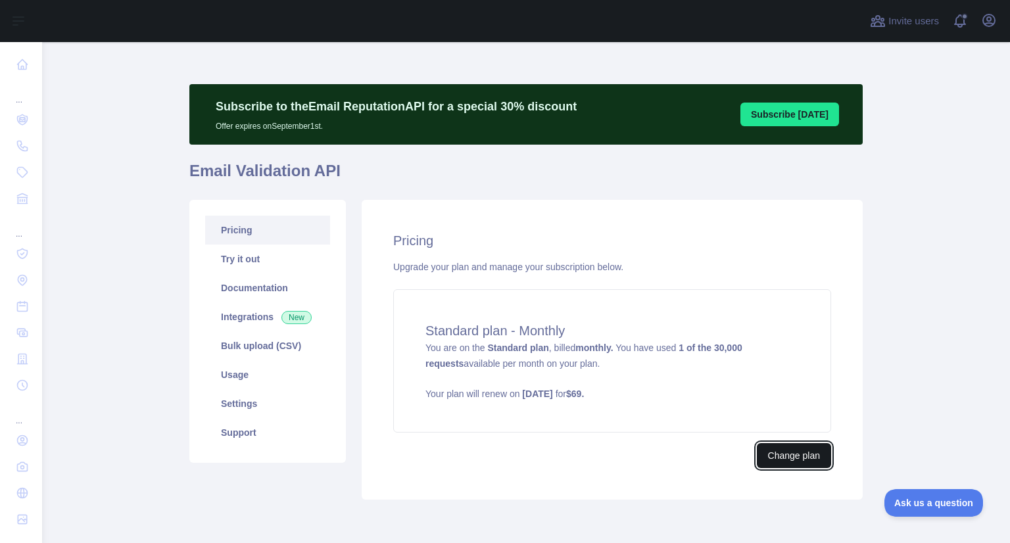
click at [799, 465] on button "Change plan" at bounding box center [794, 455] width 74 height 25
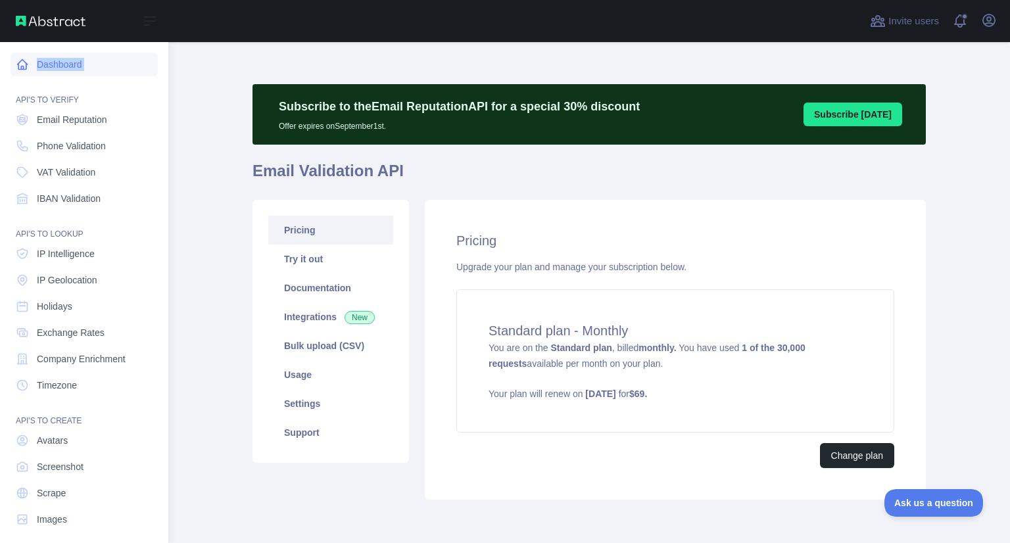
click at [66, 68] on link "Dashboard" at bounding box center [84, 65] width 147 height 24
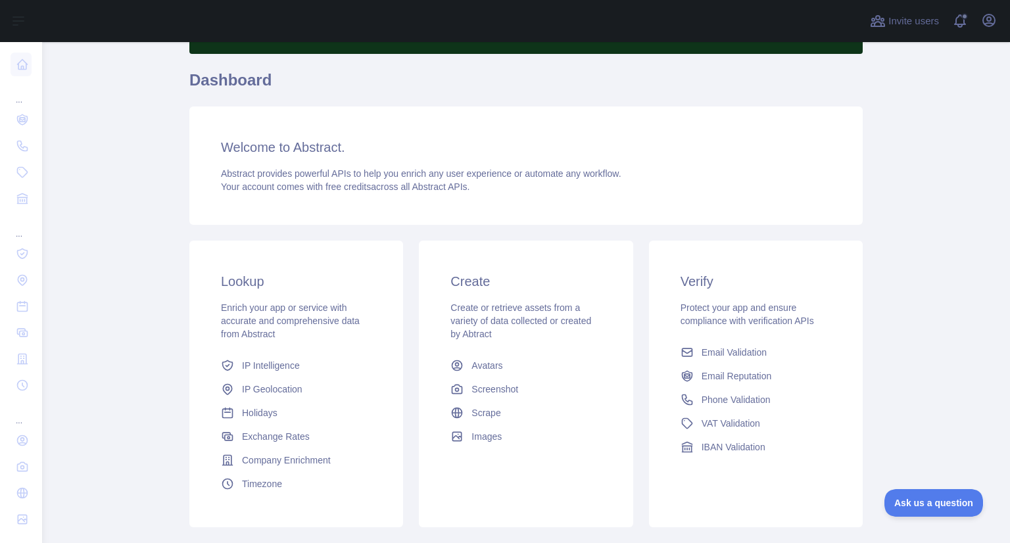
scroll to position [172, 0]
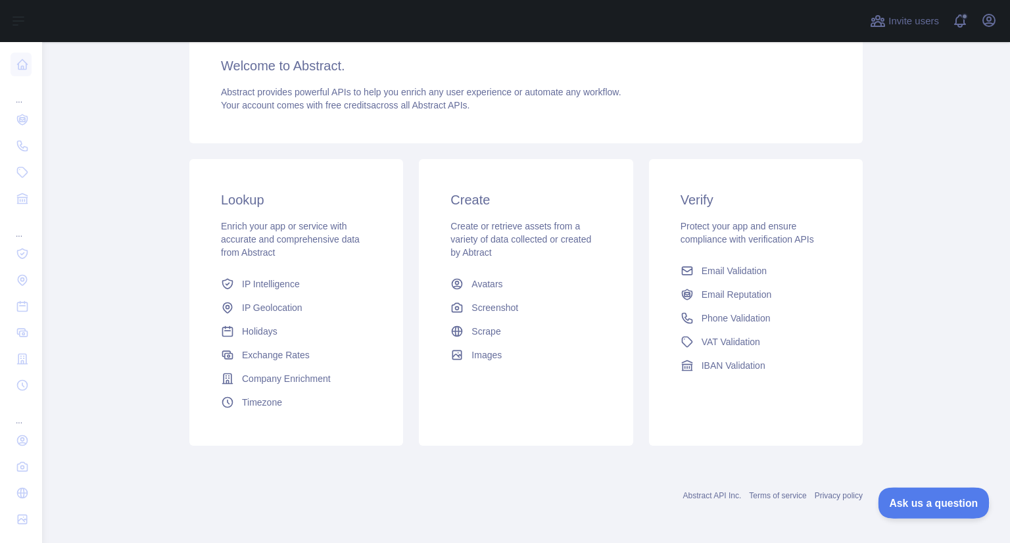
click at [900, 498] on span "Ask us a question" at bounding box center [926, 500] width 99 height 9
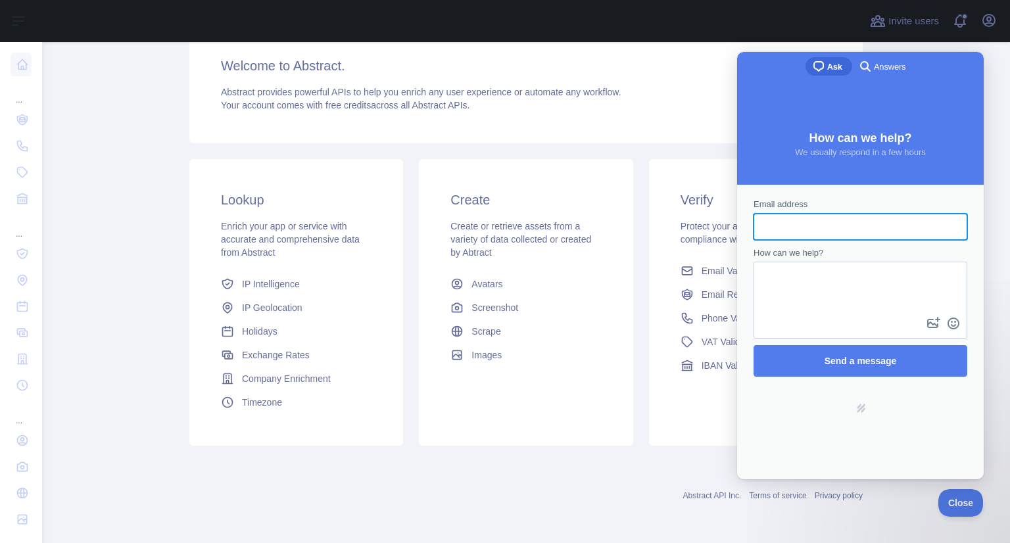
scroll to position [0, 0]
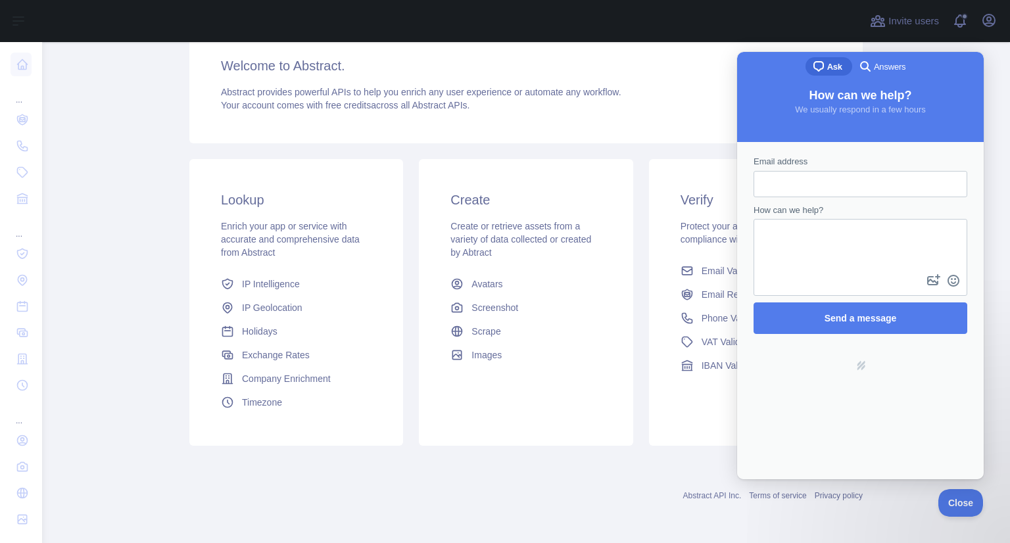
click at [665, 461] on div "Subscribe to the Email Reputation API for a special 30 % discount Offer expires…" at bounding box center [525, 182] width 673 height 563
click at [626, 276] on div "Create Create or retrieve assets from a variety of data collected or created by…" at bounding box center [526, 278] width 214 height 239
click at [641, 245] on div "Verify Protect your app and ensure compliance with verification APIs Email Vali…" at bounding box center [755, 302] width 229 height 287
click at [946, 495] on button "Close" at bounding box center [957, 501] width 45 height 28
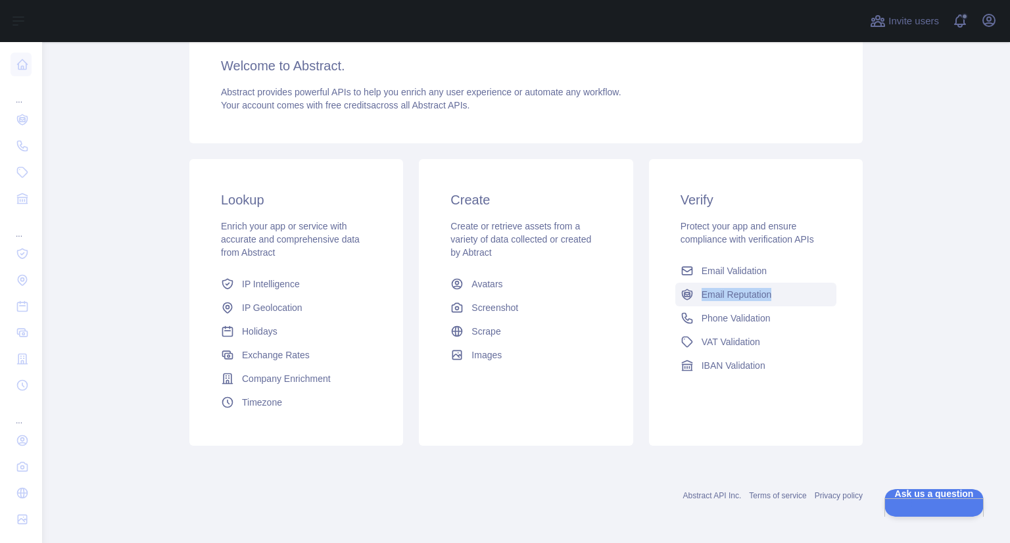
drag, startPoint x: 837, startPoint y: 291, endPoint x: 695, endPoint y: 298, distance: 142.2
click at [695, 298] on div "Verify Protect your app and ensure compliance with verification APIs Email Vali…" at bounding box center [756, 284] width 214 height 250
copy span "Email Reputation"
click at [862, 340] on div "Verify Protect your app and ensure compliance with verification APIs Email Vali…" at bounding box center [755, 302] width 229 height 287
click at [842, 266] on div "Verify Protect your app and ensure compliance with verification APIs Email Vali…" at bounding box center [756, 284] width 214 height 250
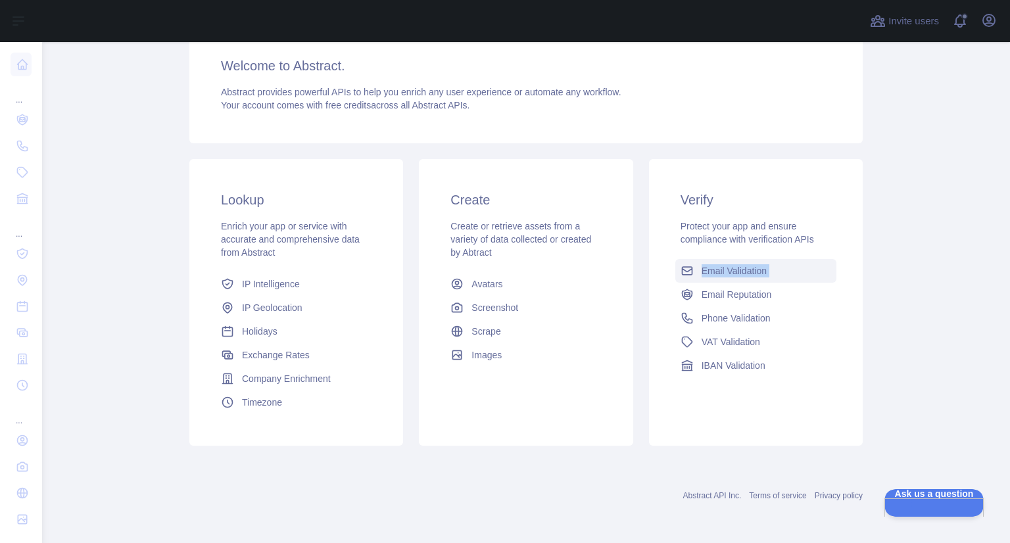
drag, startPoint x: 842, startPoint y: 266, endPoint x: 691, endPoint y: 270, distance: 150.6
click at [691, 270] on div "Verify Protect your app and ensure compliance with verification APIs Email Vali…" at bounding box center [756, 284] width 214 height 250
copy div "Email Validation"
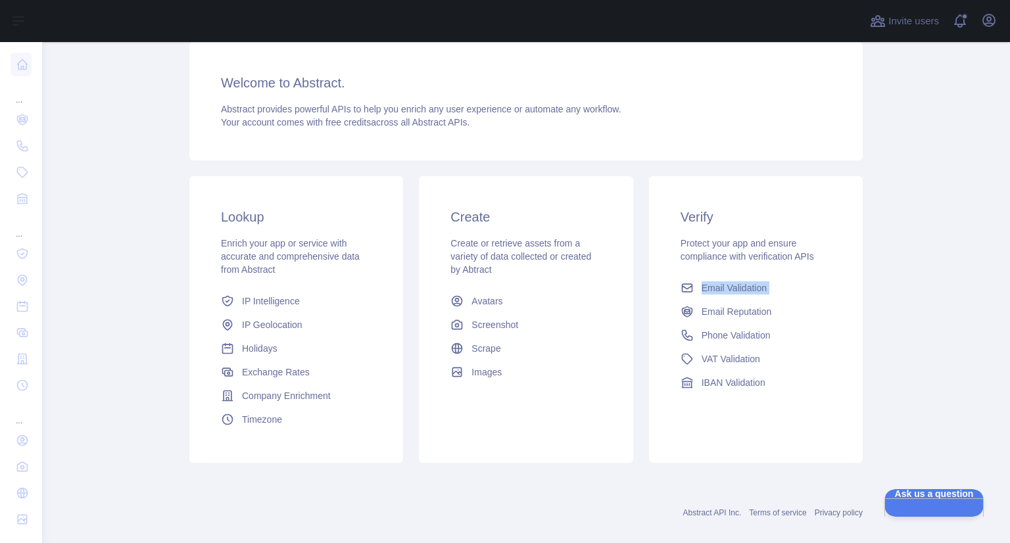
scroll to position [164, 0]
